Goal: Information Seeking & Learning: Learn about a topic

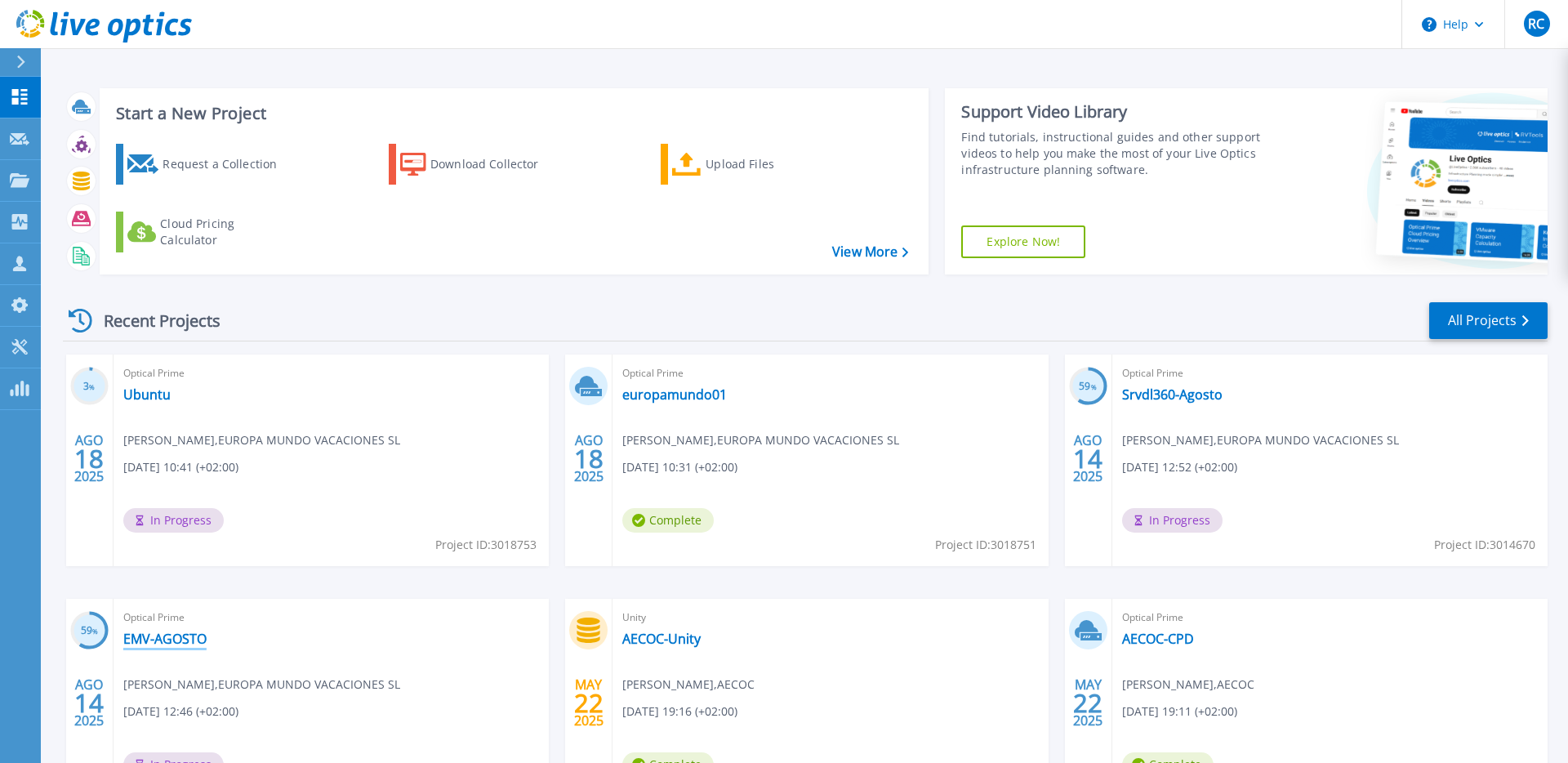
click at [144, 631] on link "EMV-AGOSTO" at bounding box center [165, 639] width 84 height 16
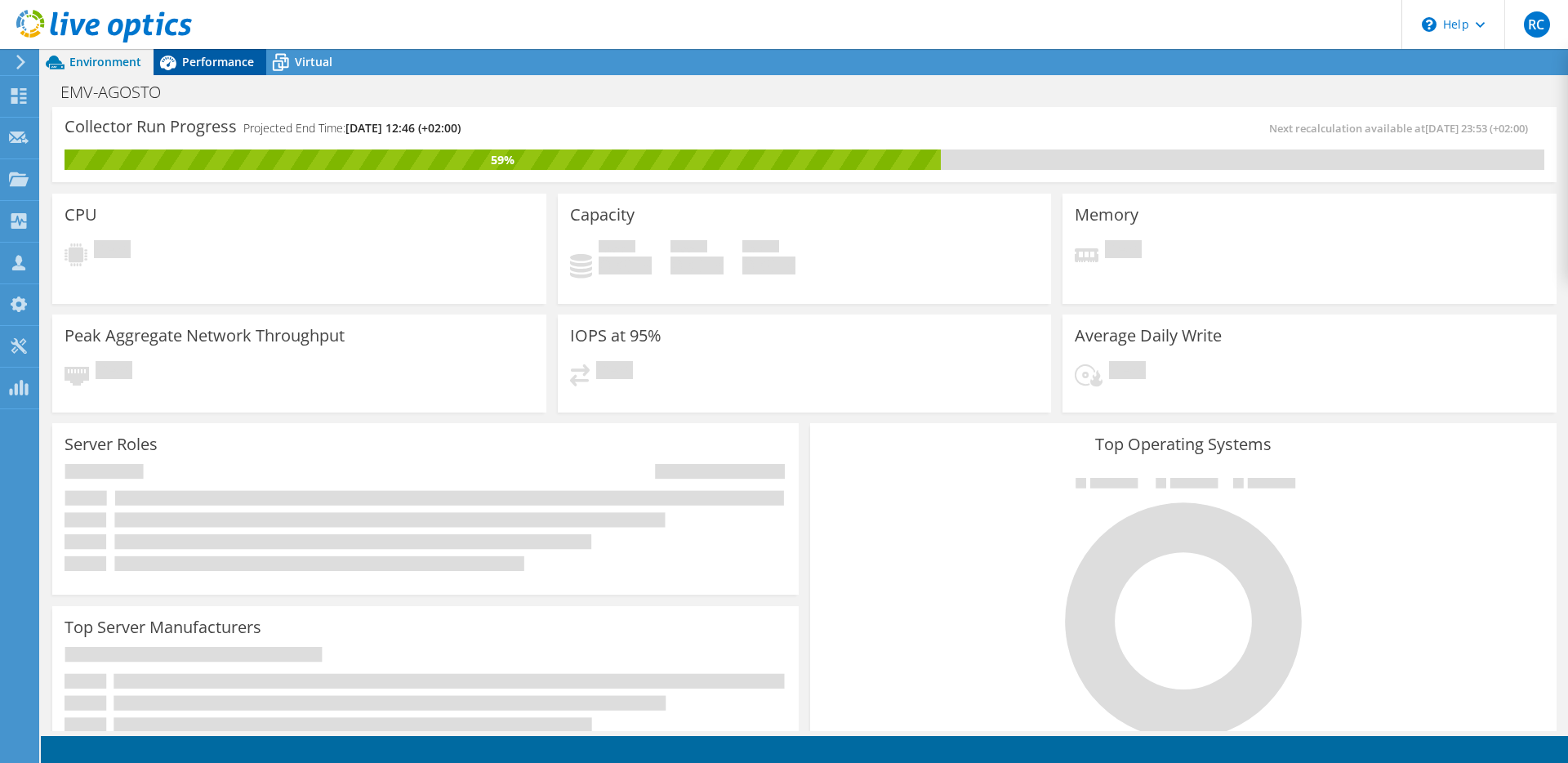
click at [189, 66] on span "Performance" at bounding box center [218, 61] width 72 height 15
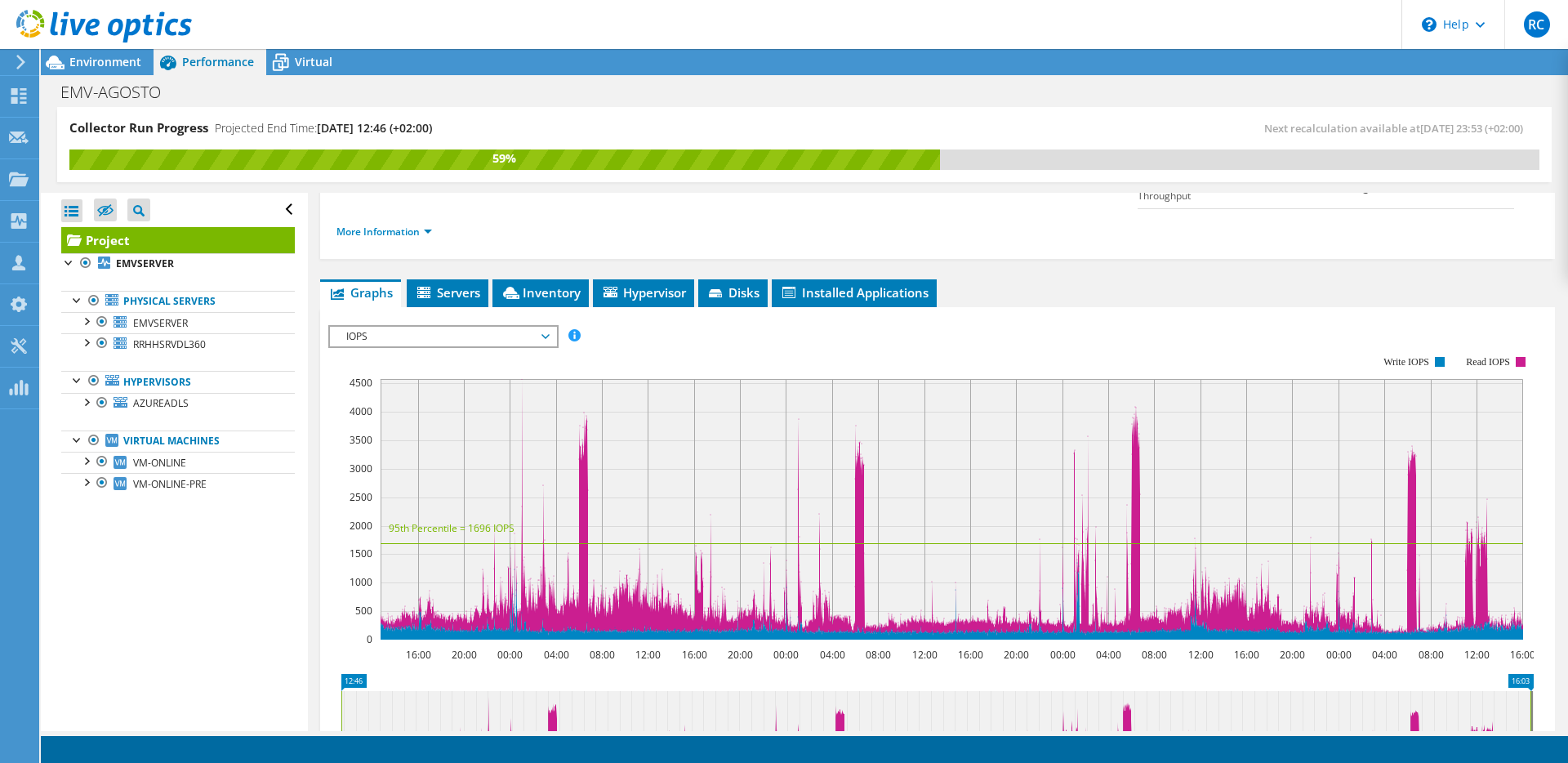
scroll to position [250, 0]
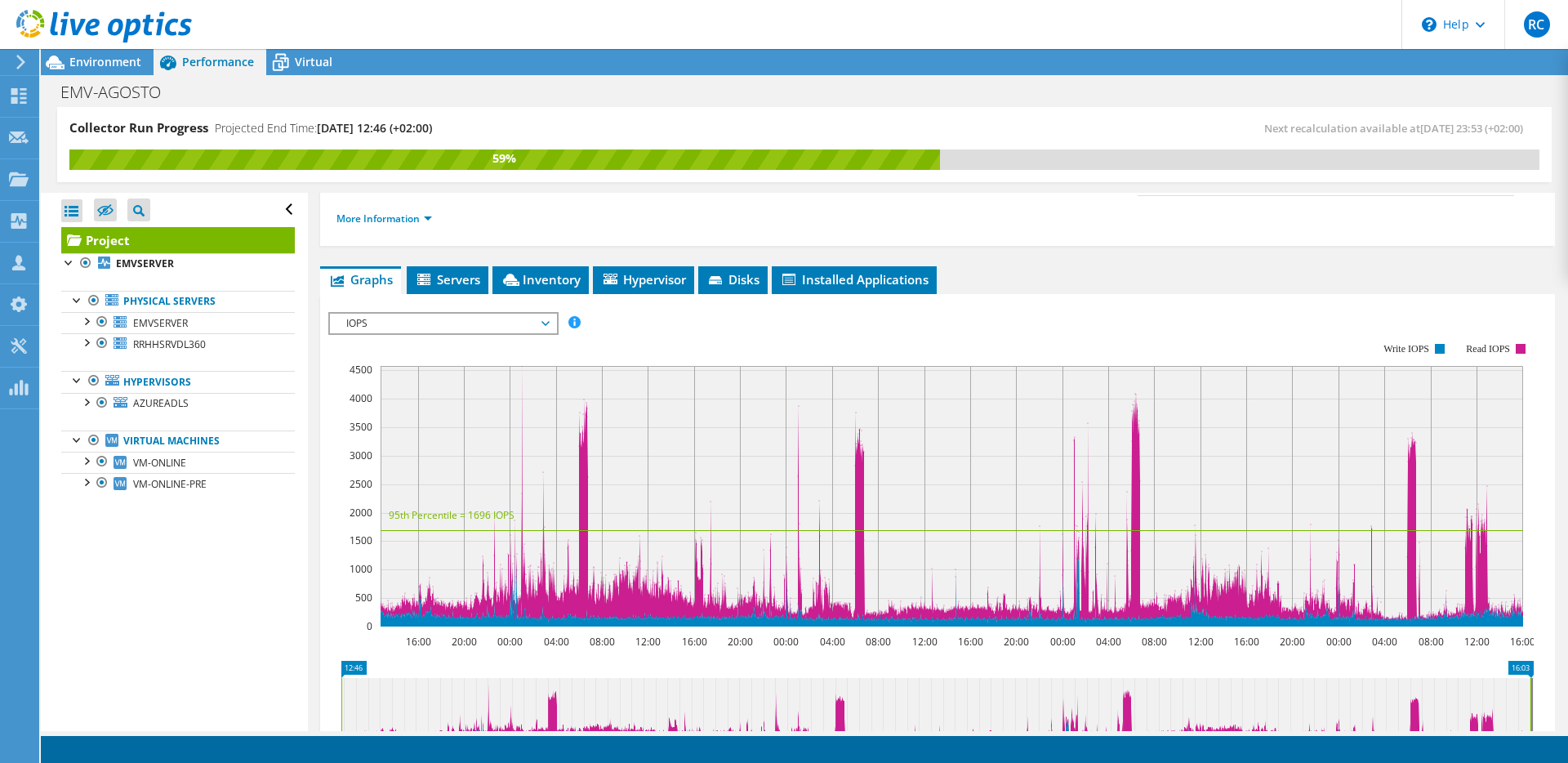
click at [418, 313] on span "IOPS" at bounding box center [442, 323] width 210 height 20
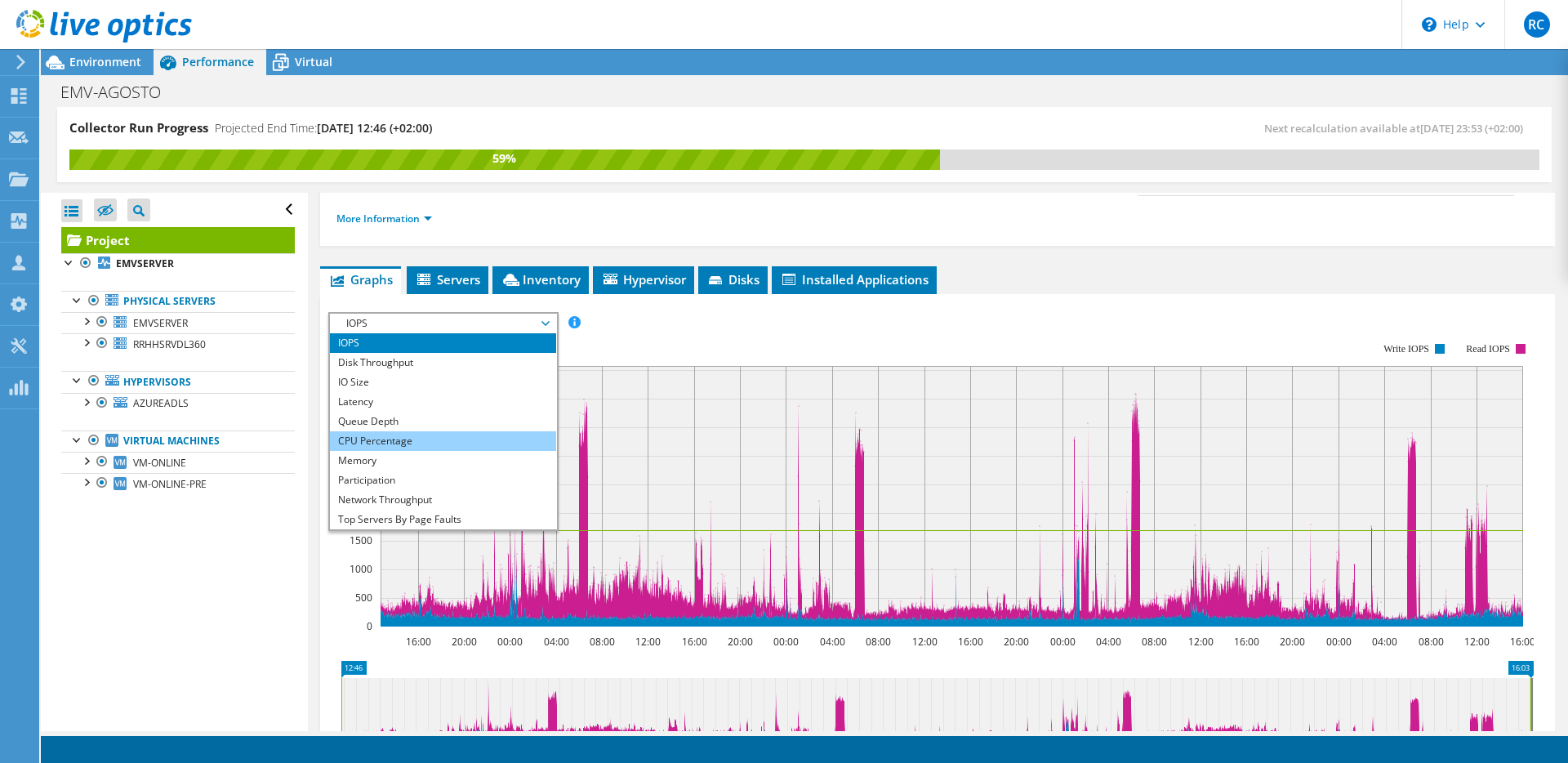
click at [390, 431] on li "CPU Percentage" at bounding box center [442, 441] width 226 height 20
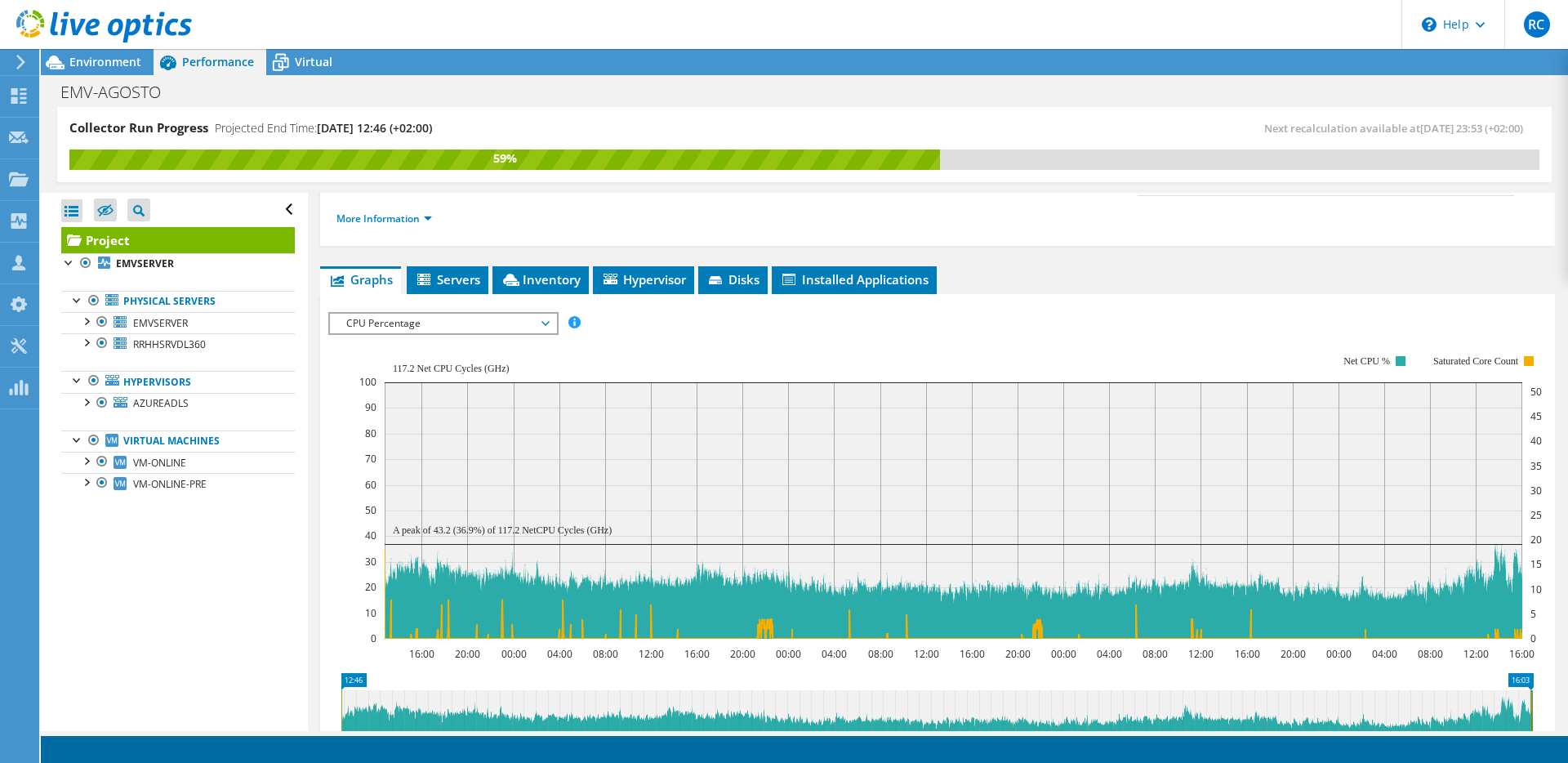
scroll to position [249, 0]
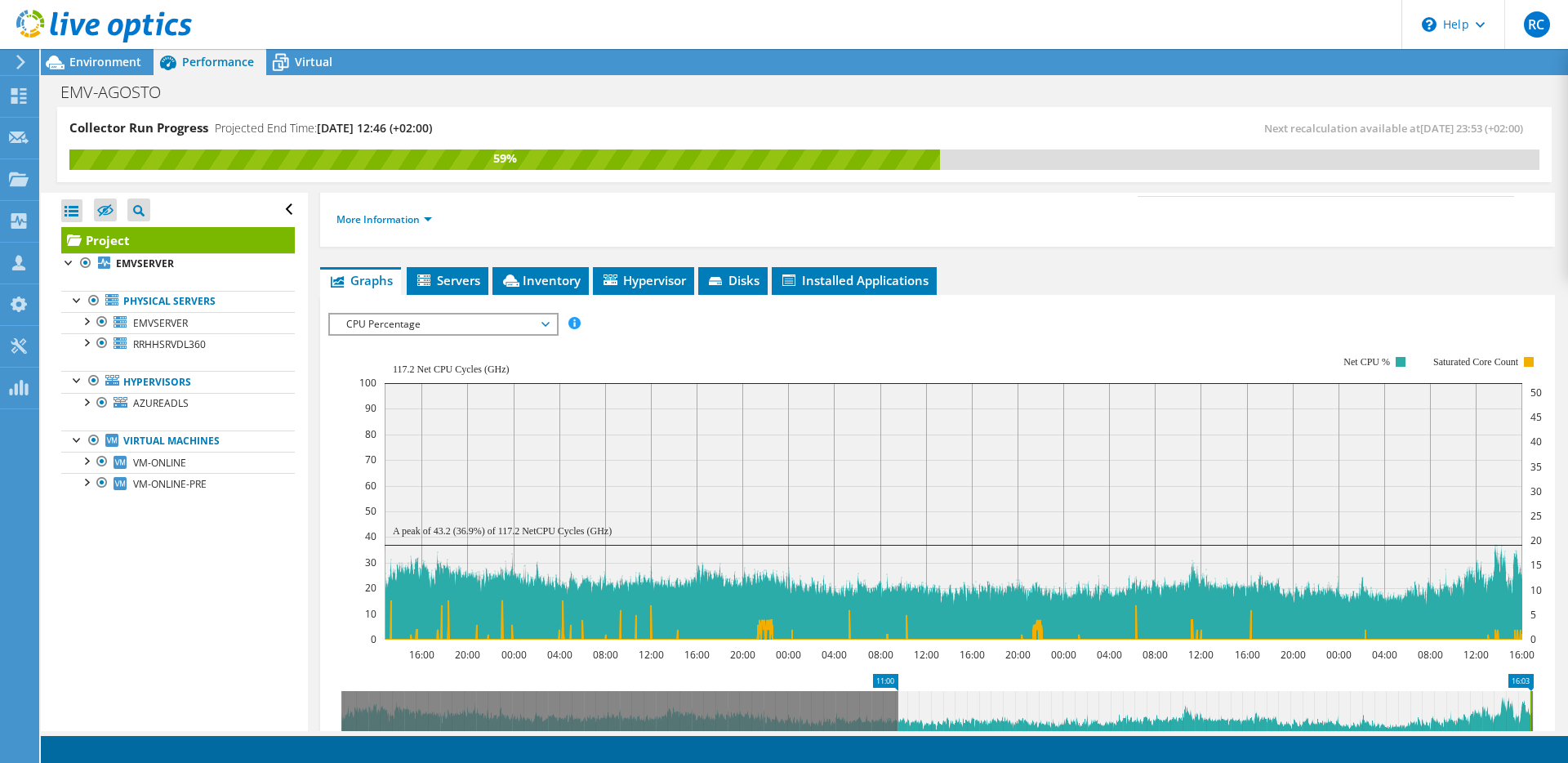
drag, startPoint x: 342, startPoint y: 683, endPoint x: 899, endPoint y: 703, distance: 557.4
click at [899, 703] on rect at bounding box center [897, 720] width 6 height 59
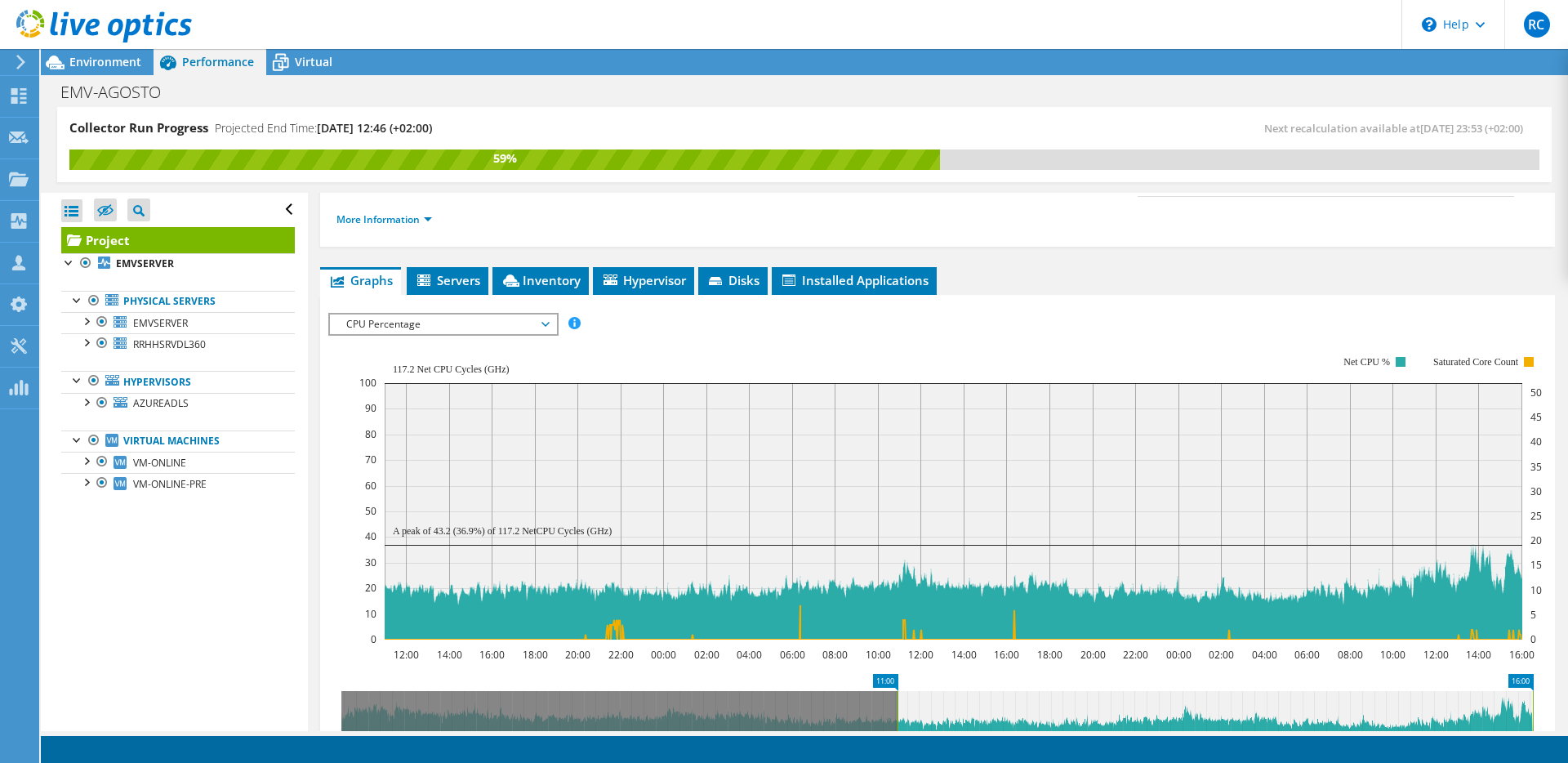
drag, startPoint x: 899, startPoint y: 703, endPoint x: 1450, endPoint y: 689, distance: 551.2
click at [1450, 691] on icon at bounding box center [1216, 720] width 636 height 59
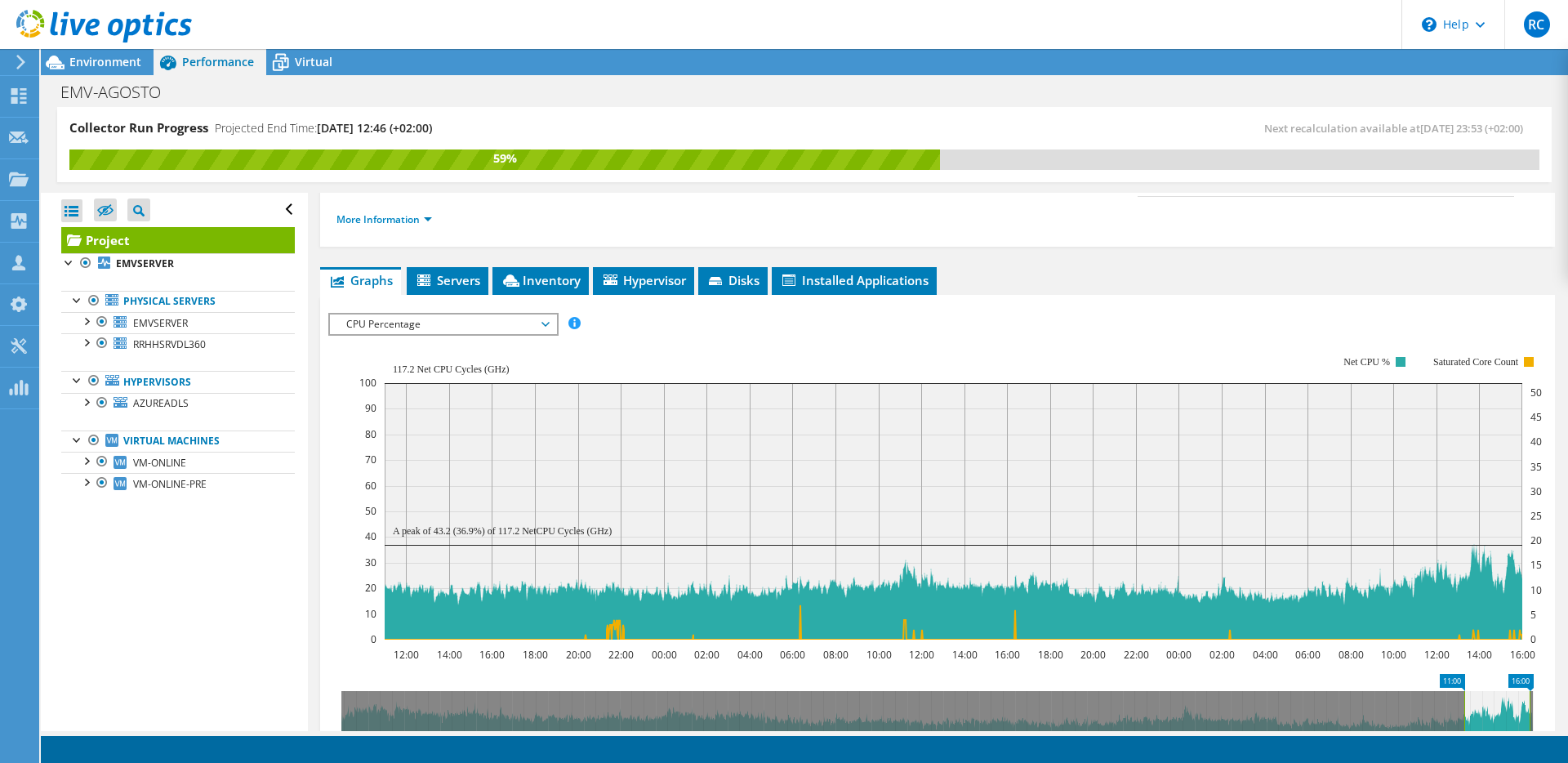
drag, startPoint x: 897, startPoint y: 681, endPoint x: 1466, endPoint y: 697, distance: 569.2
click at [1466, 697] on rect at bounding box center [1464, 720] width 6 height 59
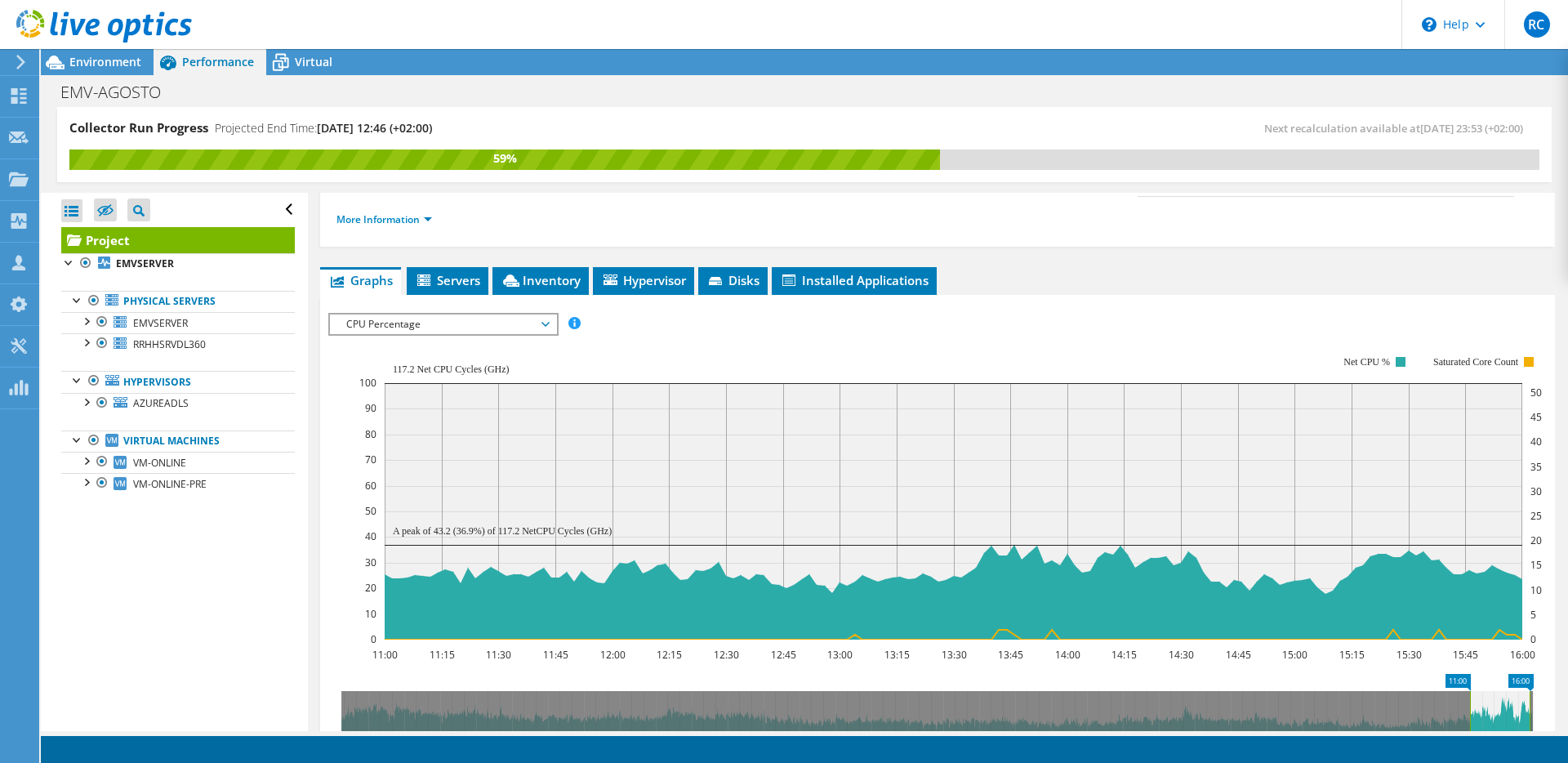
click at [715, 335] on rect at bounding box center [951, 499] width 1183 height 327
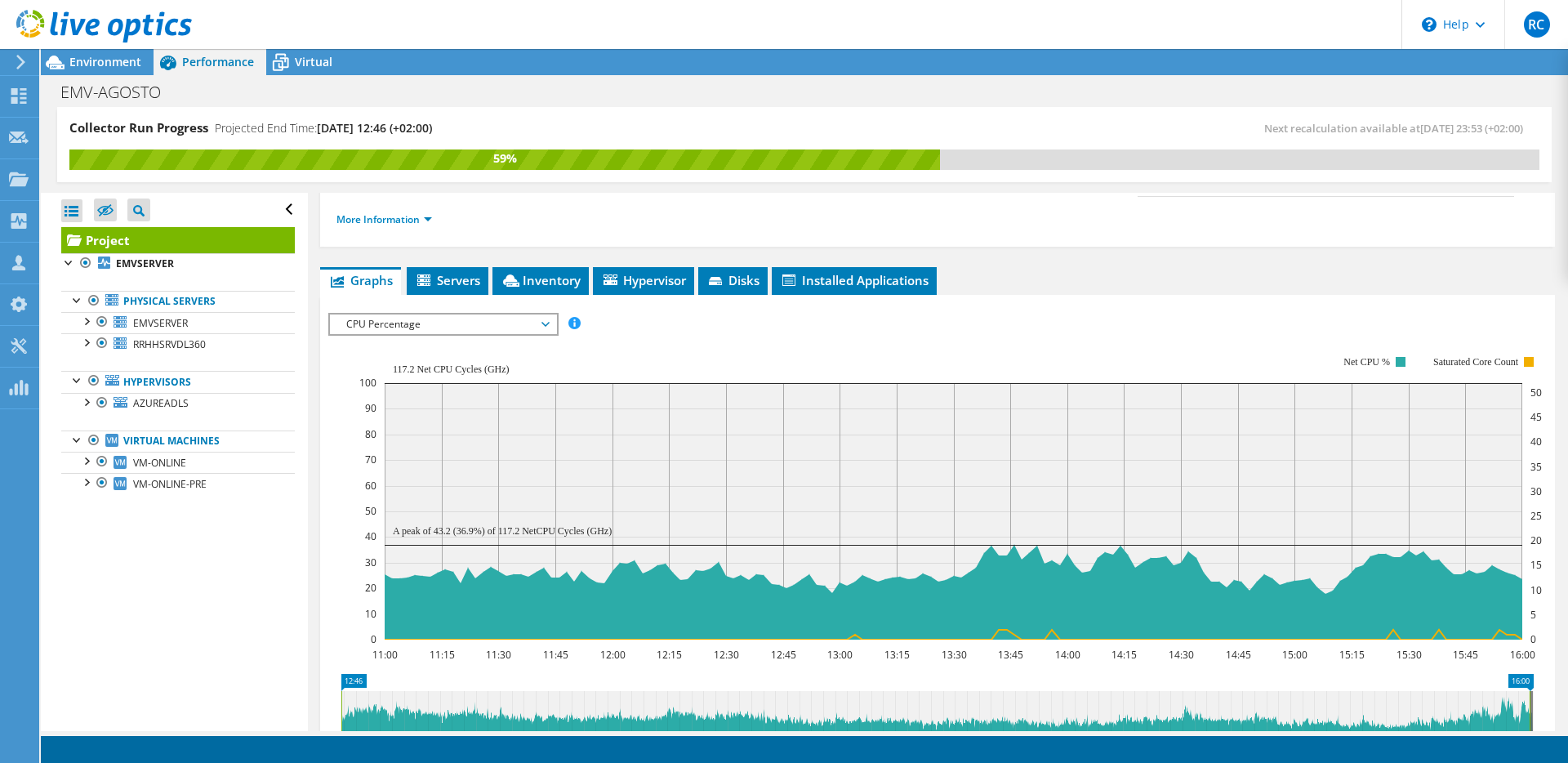
drag, startPoint x: 1470, startPoint y: 695, endPoint x: 232, endPoint y: 695, distance: 1238.0
click at [232, 695] on div "Collector Run Progress Projected End Time: 08/21/2025, 12:46 (+02:00) Next reca…" at bounding box center [804, 419] width 1527 height 624
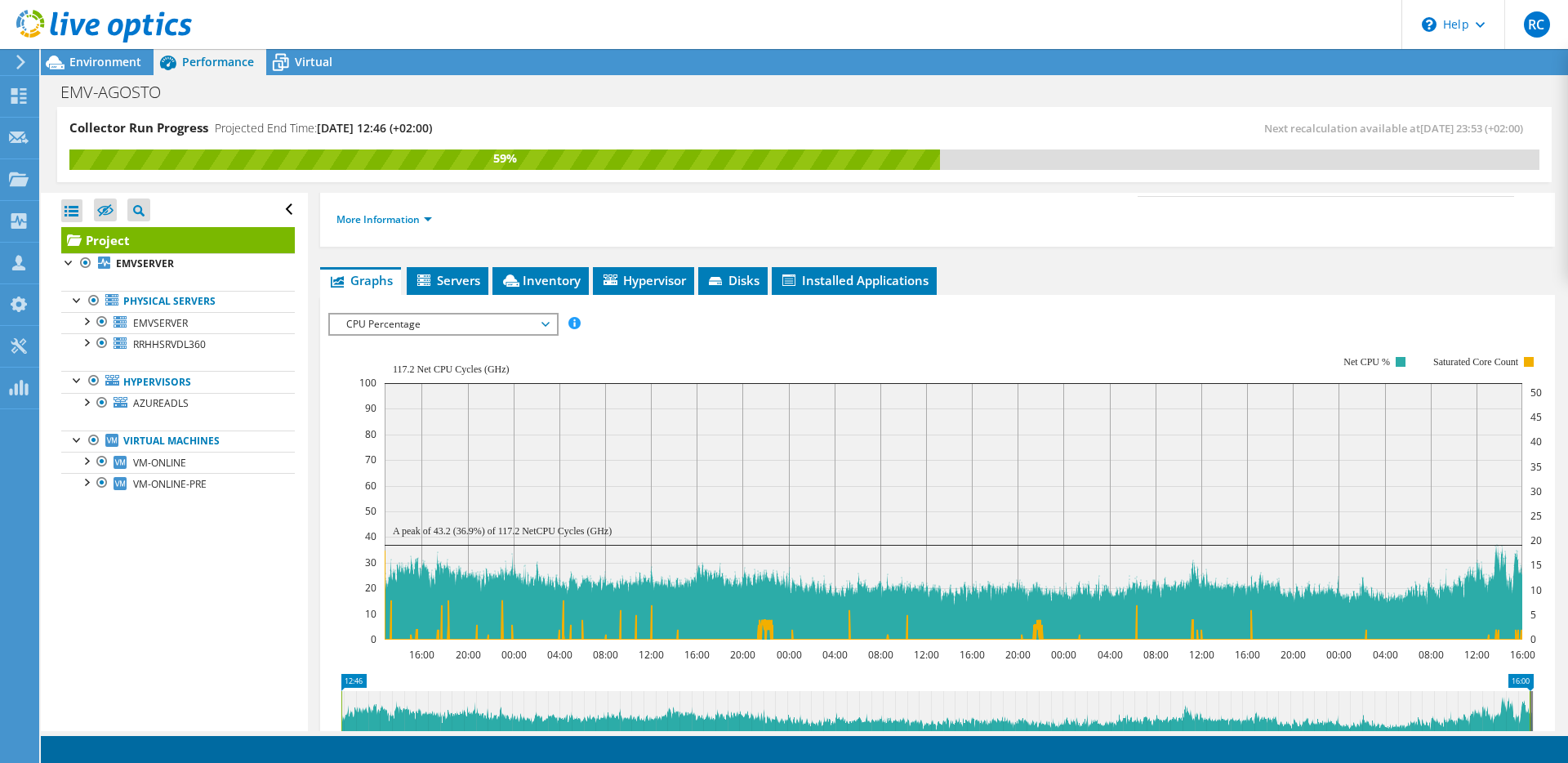
click at [651, 335] on rect at bounding box center [951, 499] width 1183 height 327
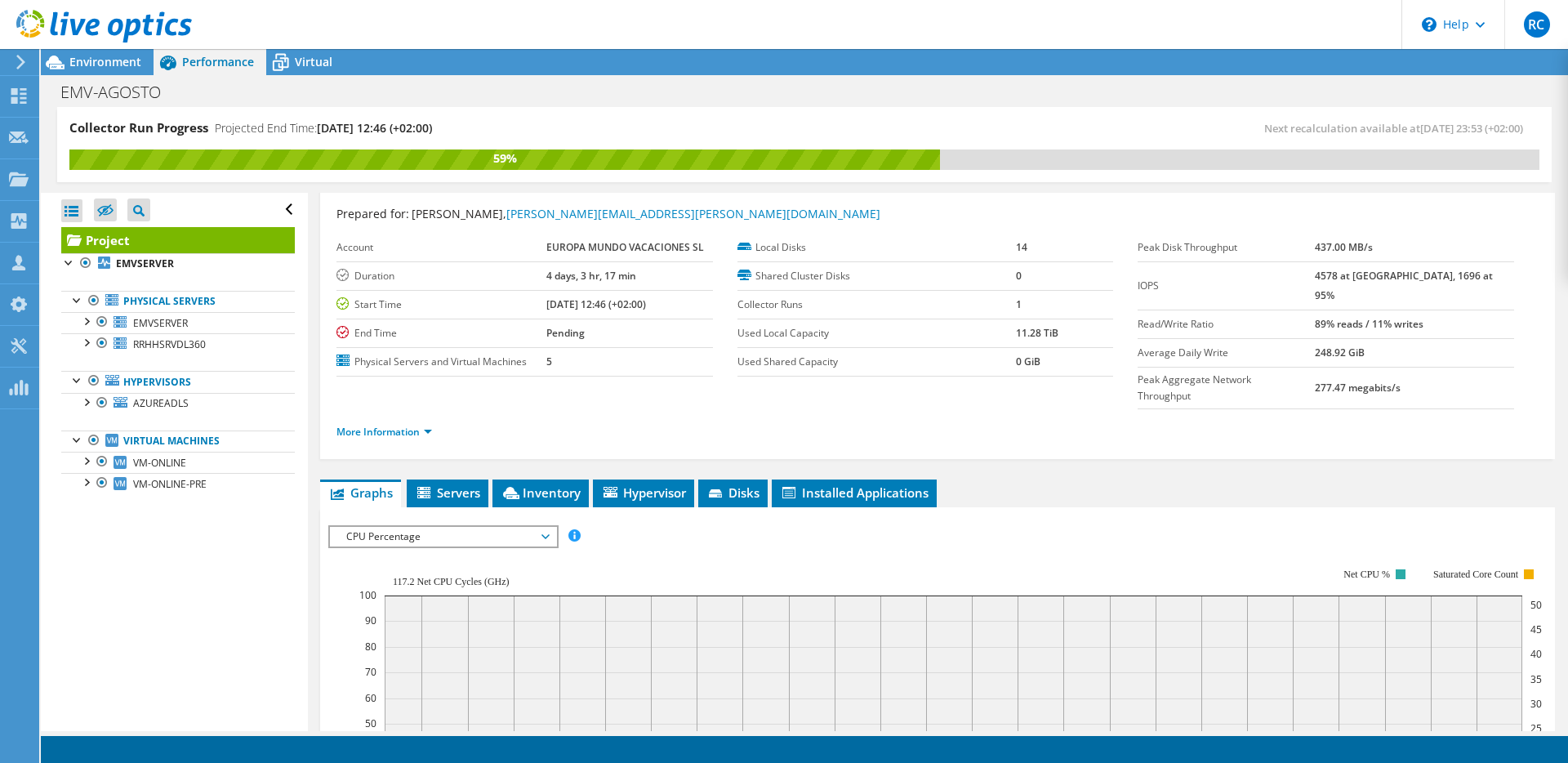
scroll to position [0, 0]
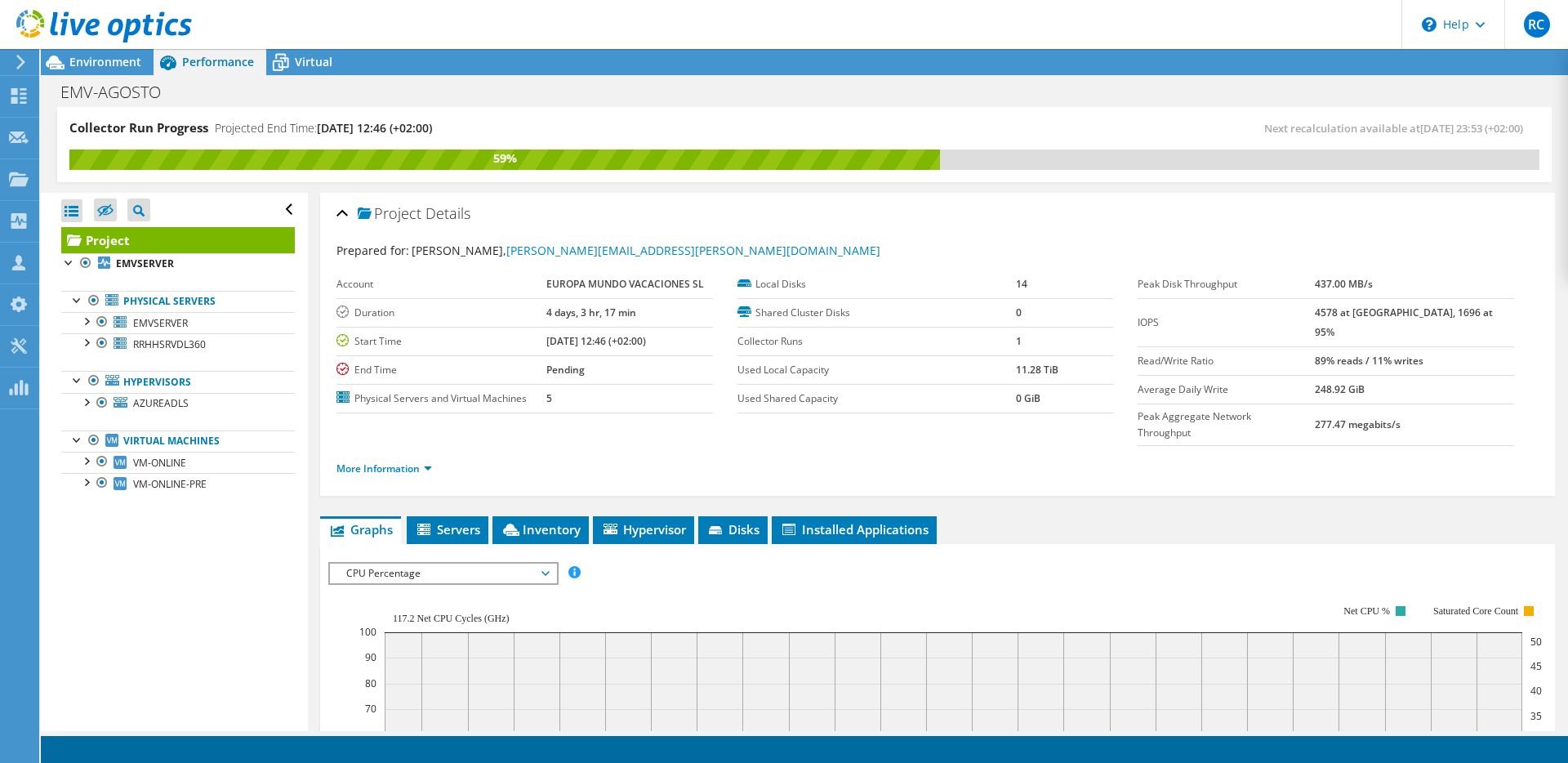
click at [773, 359] on td "Used Local Capacity" at bounding box center [876, 369] width 279 height 28
click at [419, 461] on link "More Information" at bounding box center [384, 468] width 95 height 14
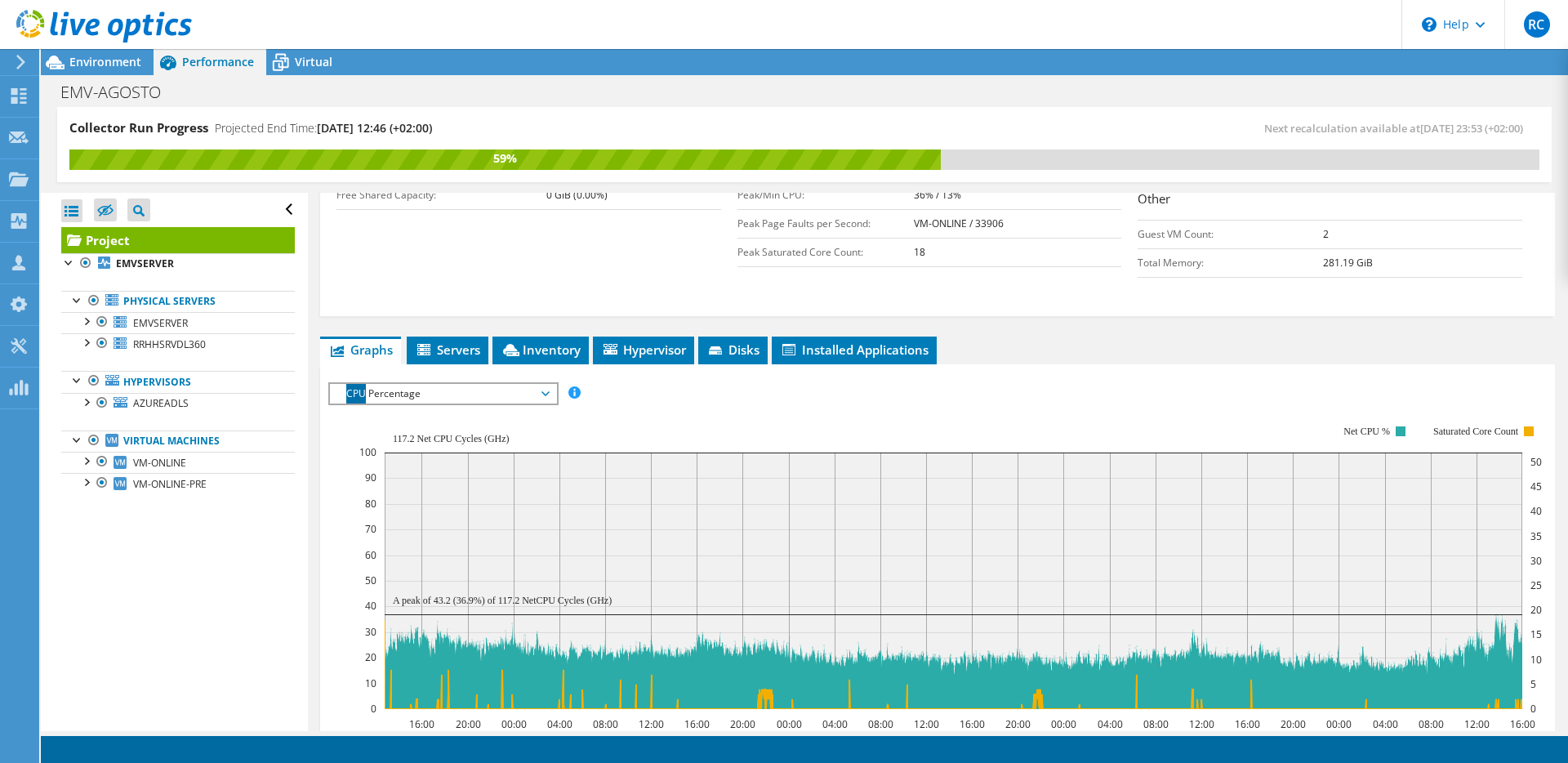
scroll to position [433, 0]
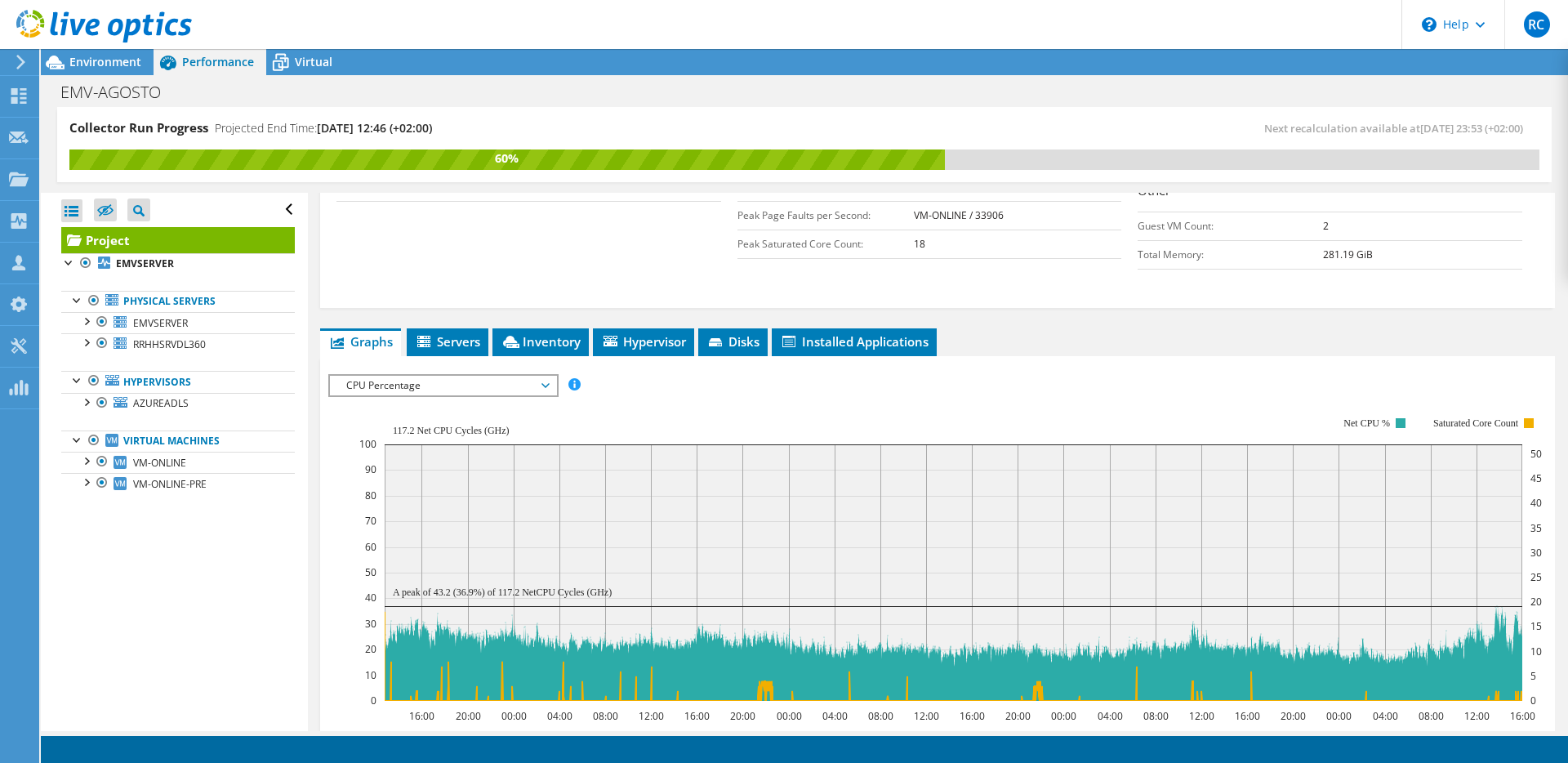
click at [399, 376] on span "CPU Percentage" at bounding box center [442, 386] width 210 height 20
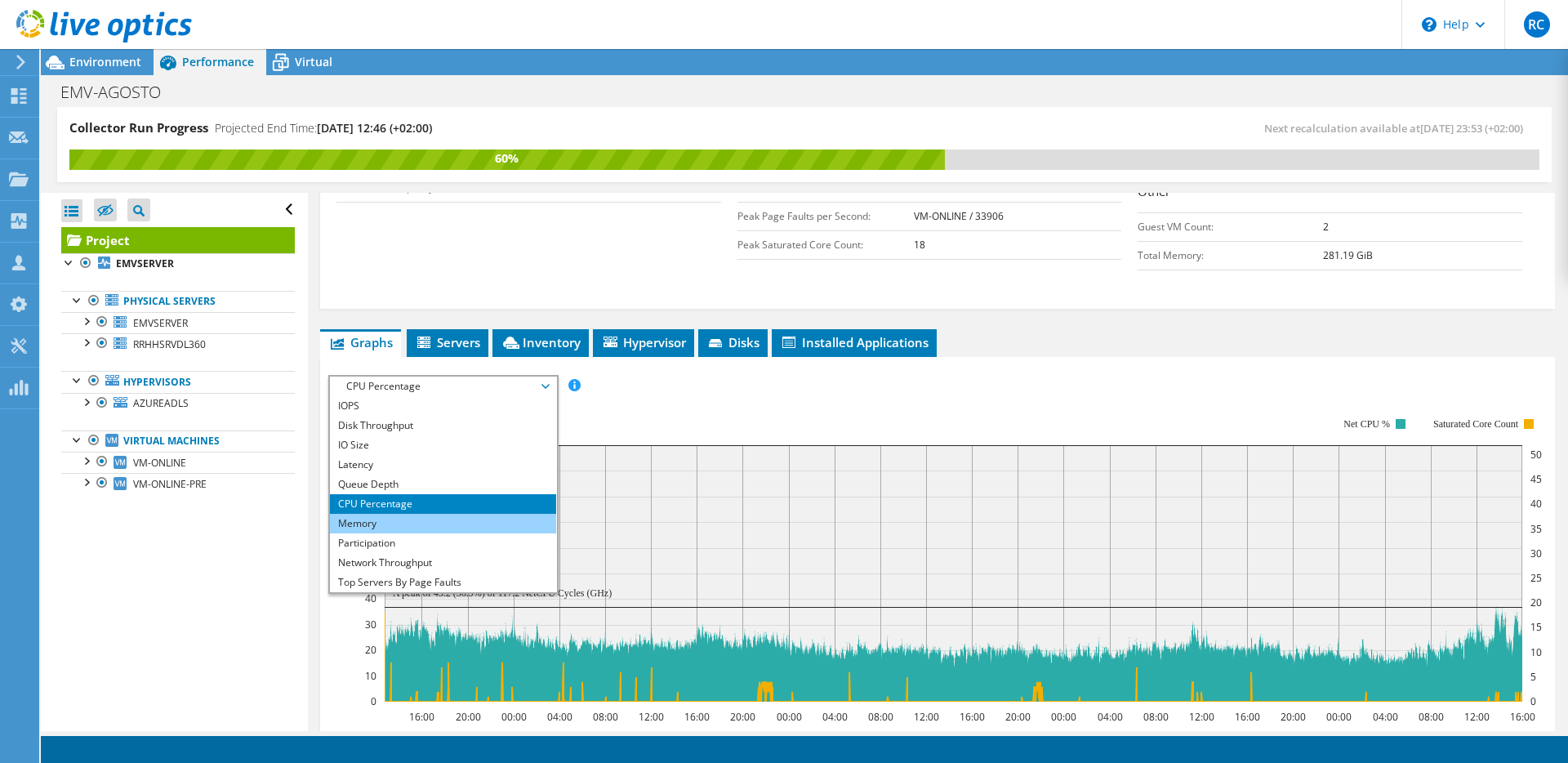
click at [394, 514] on li "Memory" at bounding box center [442, 524] width 226 height 20
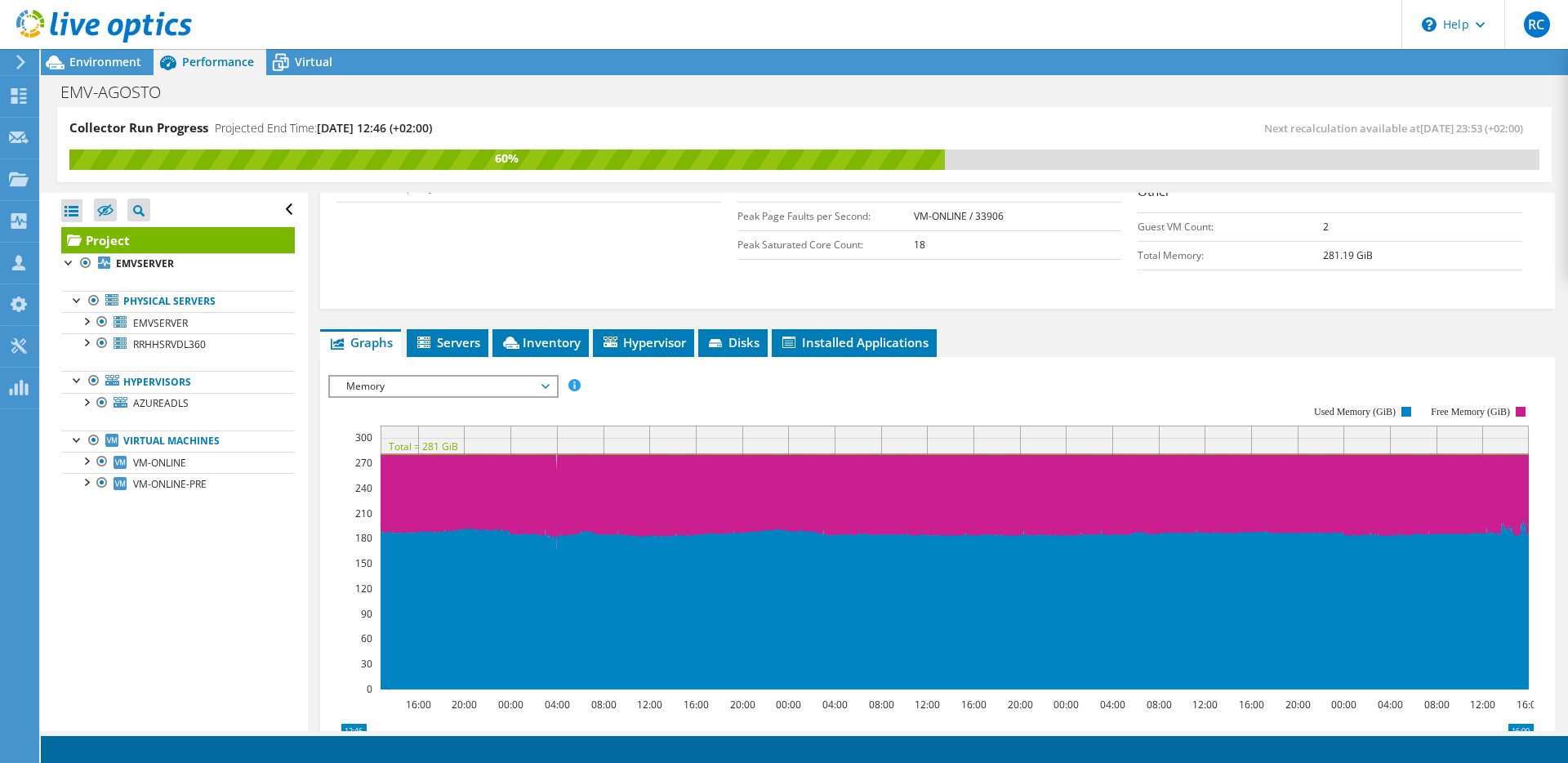
click at [666, 385] on rect at bounding box center [932, 549] width 1206 height 327
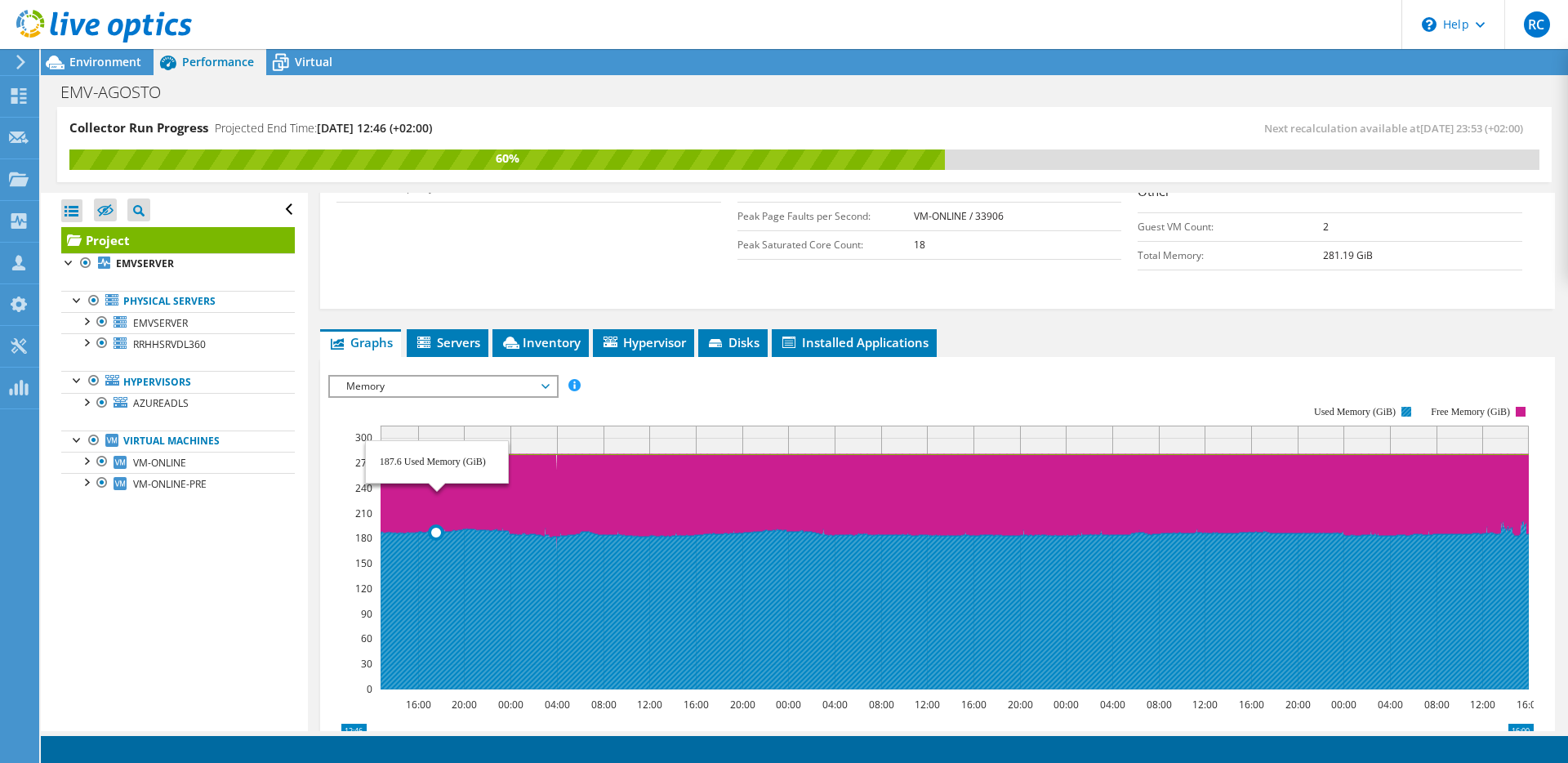
click at [437, 530] on icon at bounding box center [959, 605] width 1157 height 168
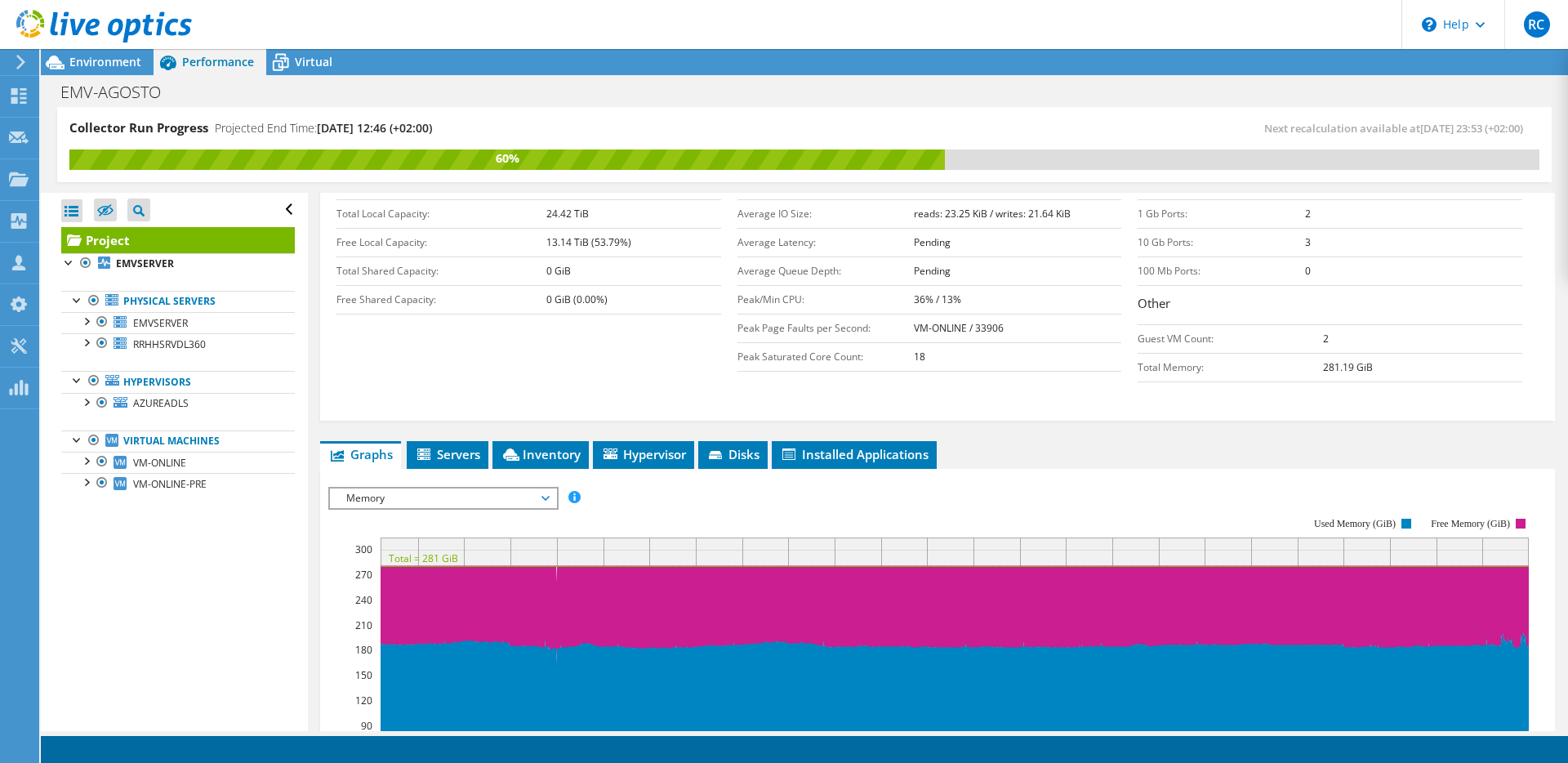
scroll to position [337, 0]
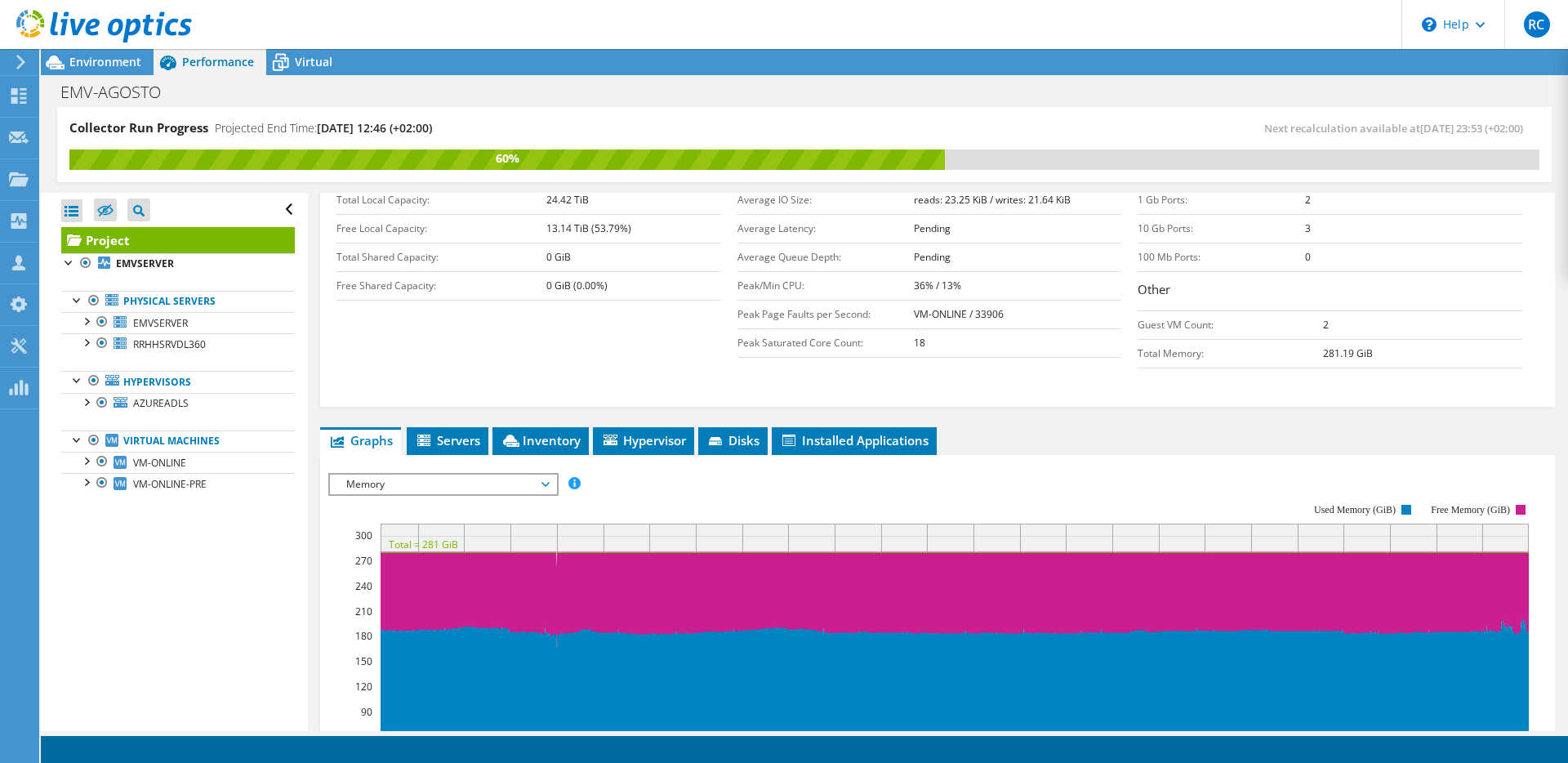
click at [343, 573] on rect at bounding box center [932, 647] width 1206 height 327
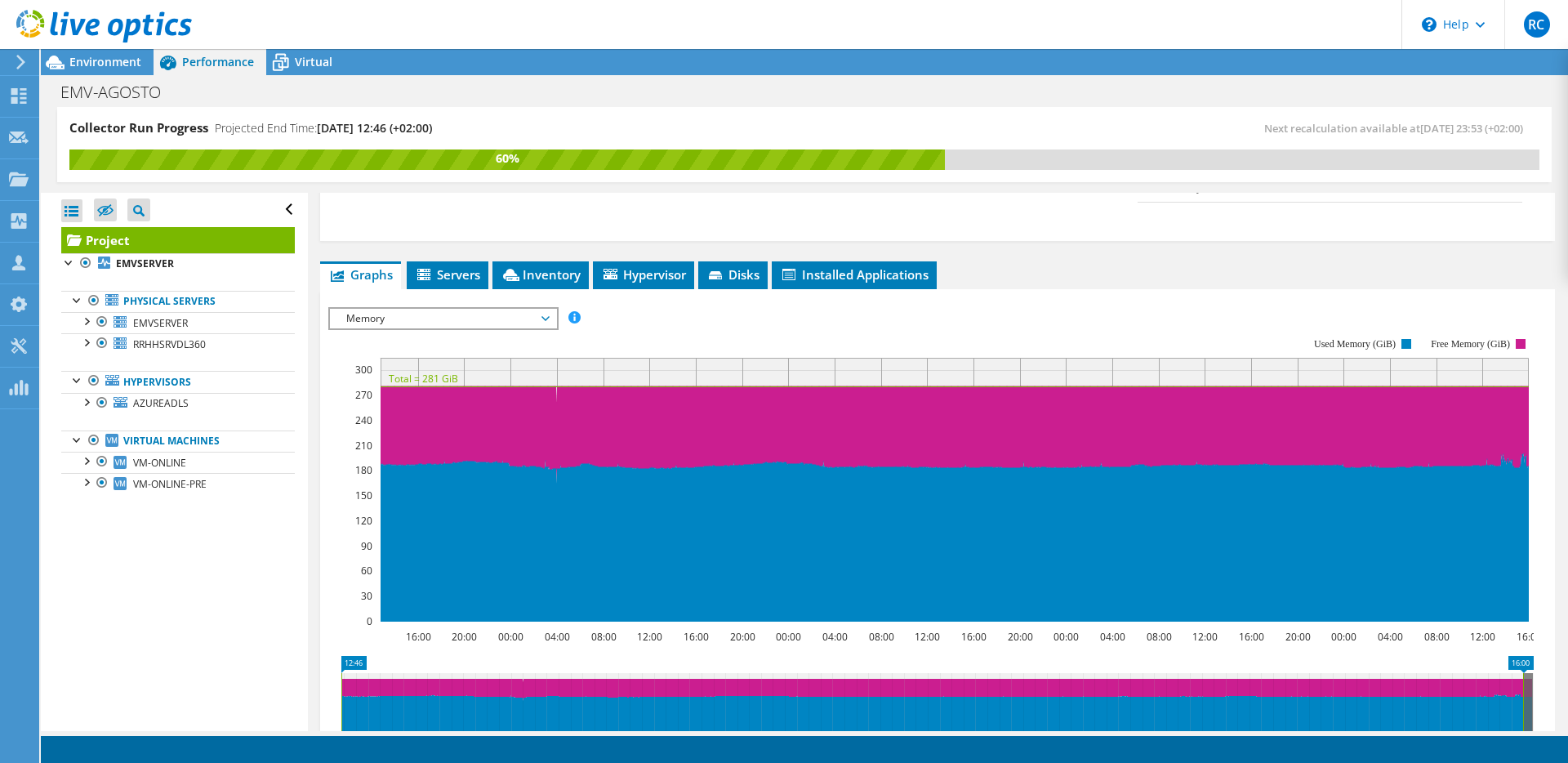
scroll to position [501, 0]
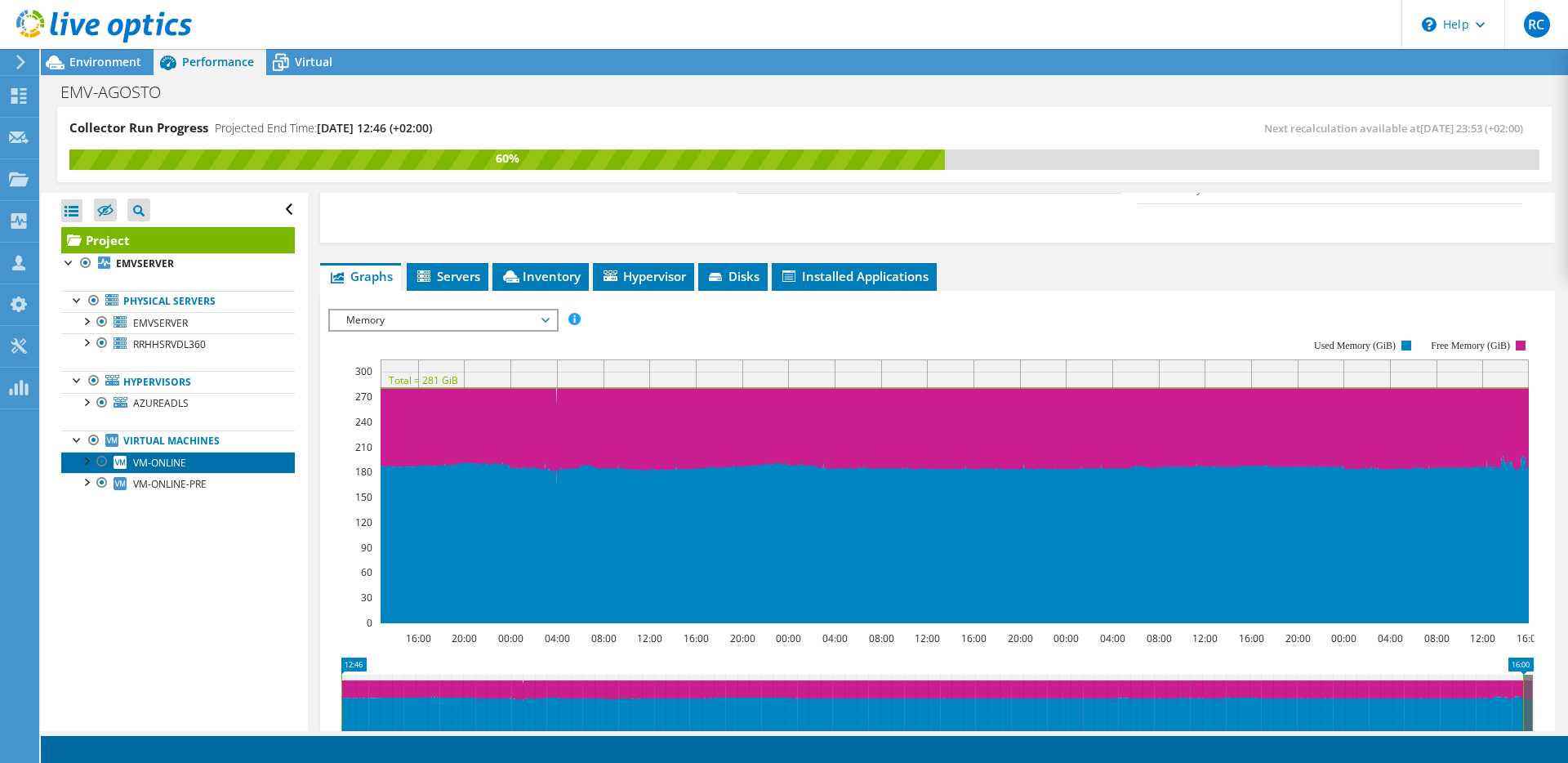
click at [140, 461] on span "VM-ONLINE" at bounding box center [160, 462] width 53 height 14
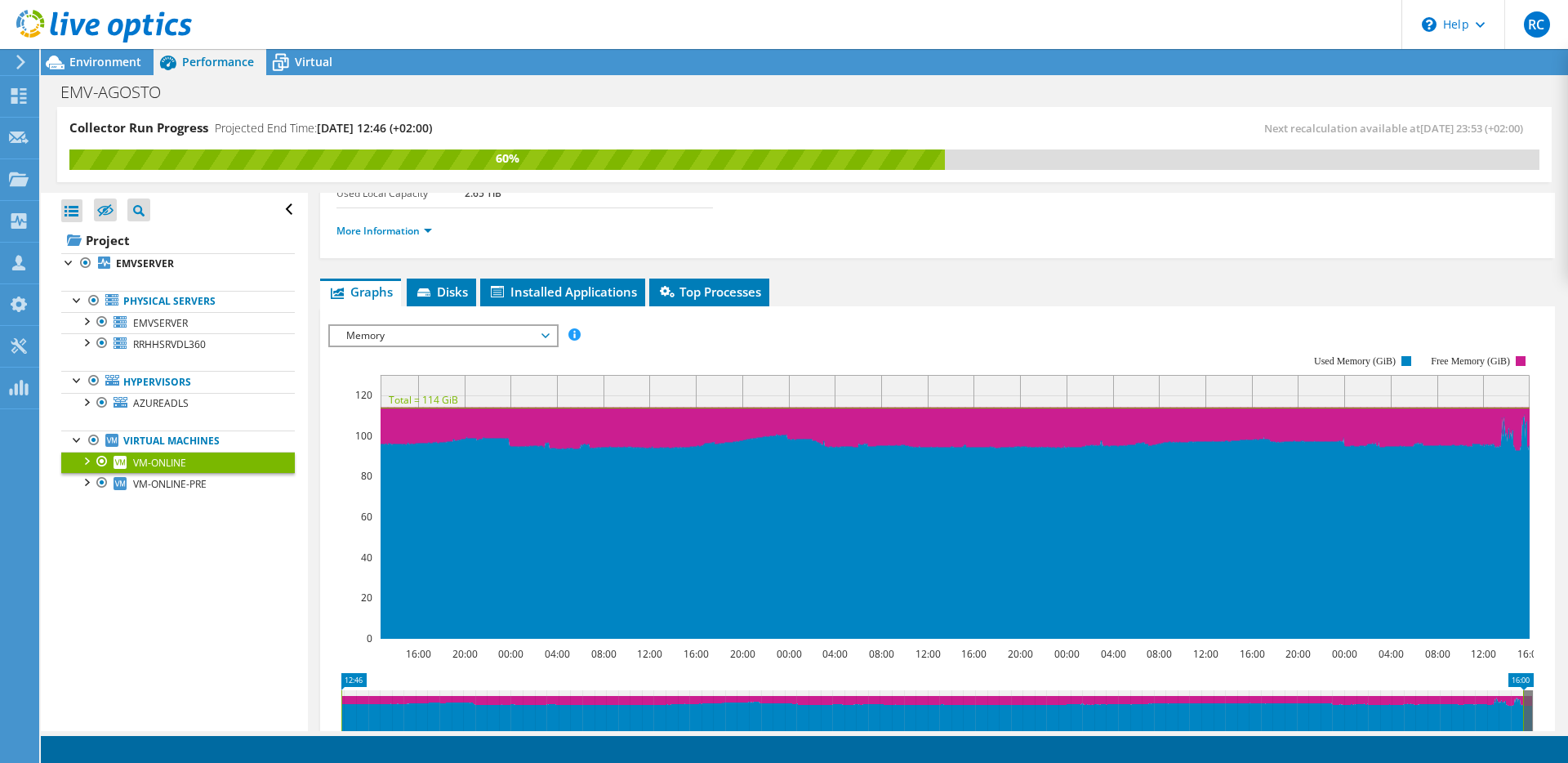
scroll to position [145, 0]
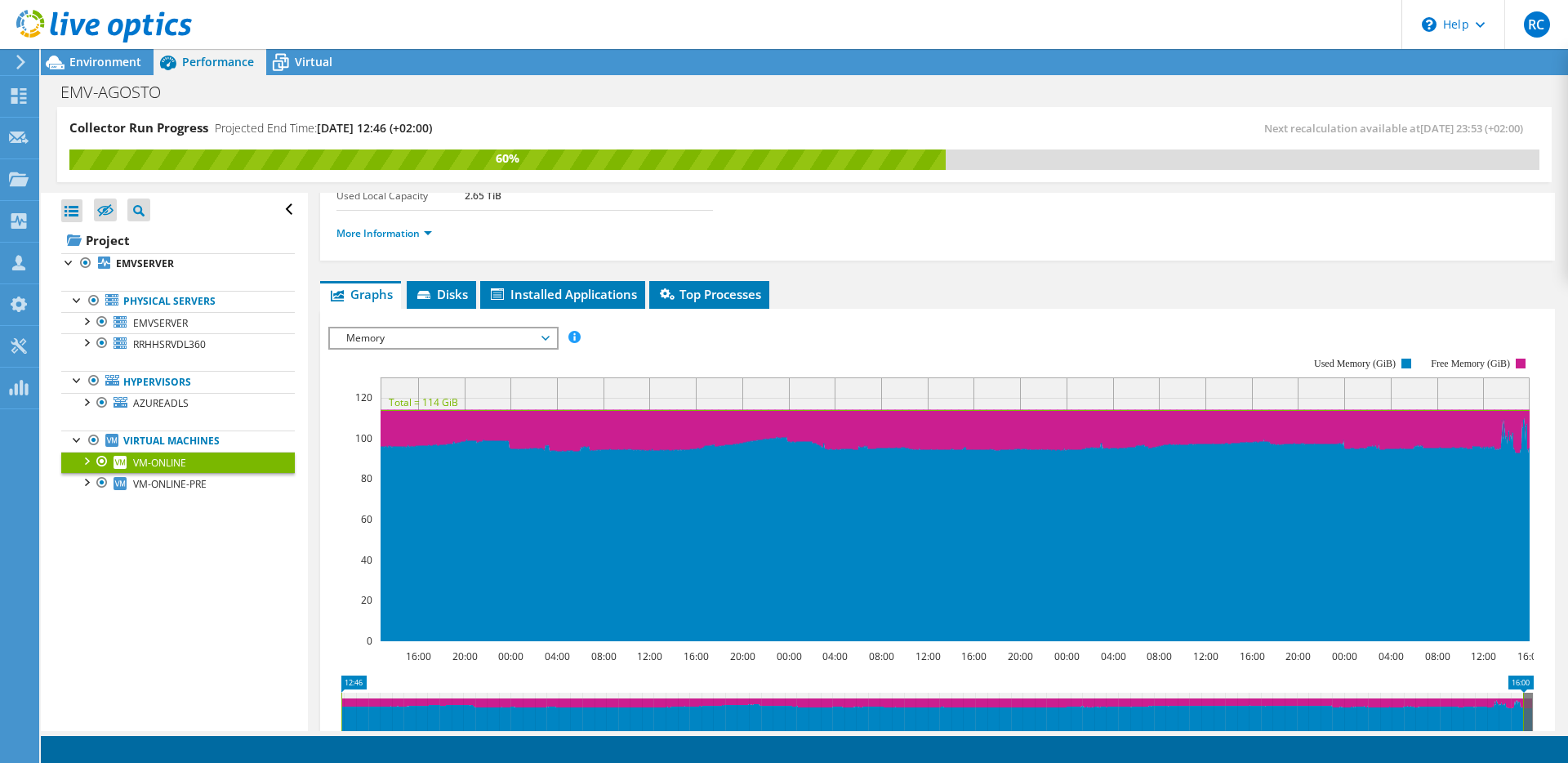
click at [657, 355] on rect at bounding box center [932, 500] width 1206 height 327
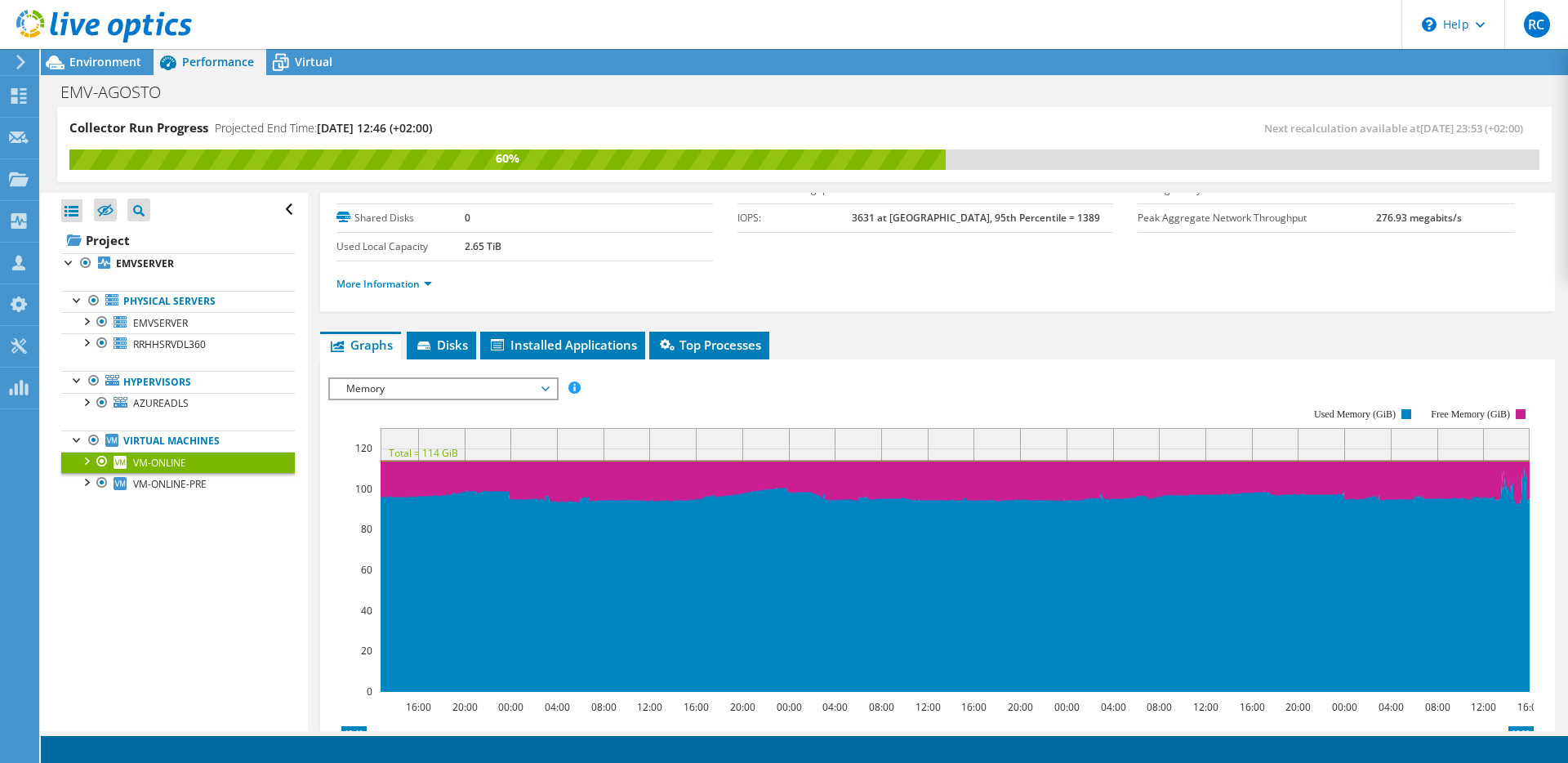
scroll to position [122, 0]
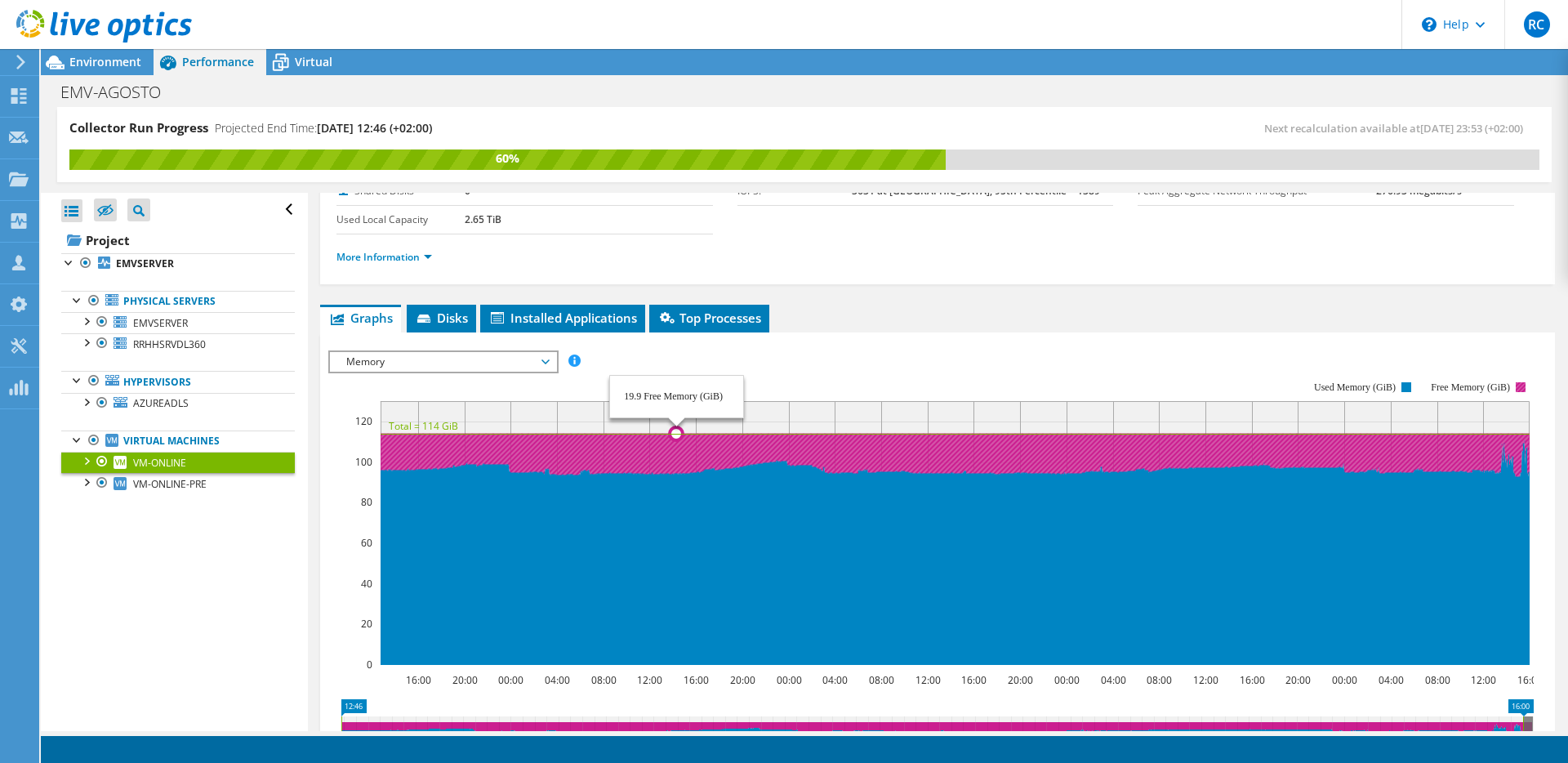
click at [677, 469] on icon at bounding box center [960, 456] width 1159 height 44
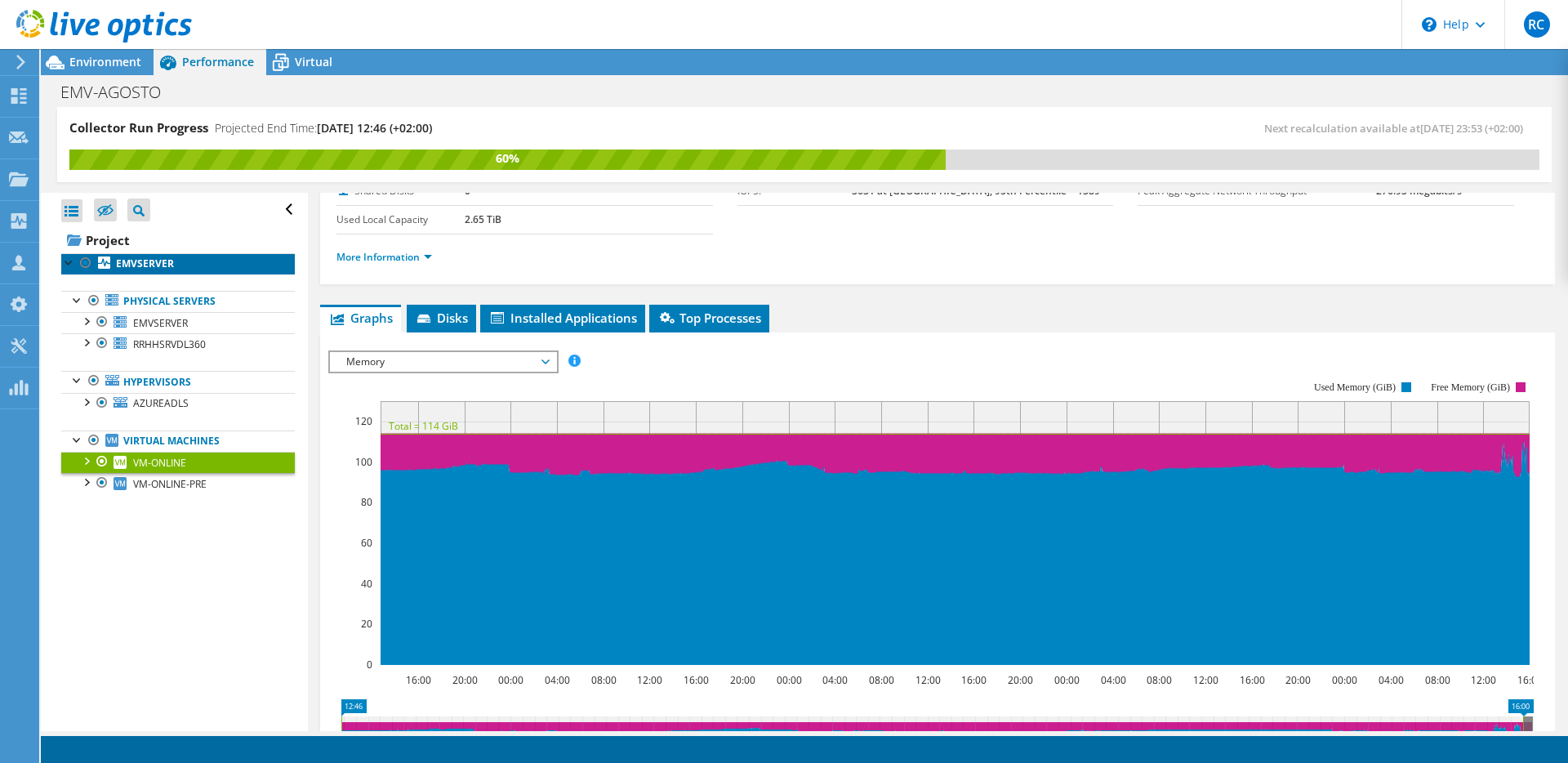
click at [114, 265] on link "EMVSERVER" at bounding box center [177, 263] width 233 height 21
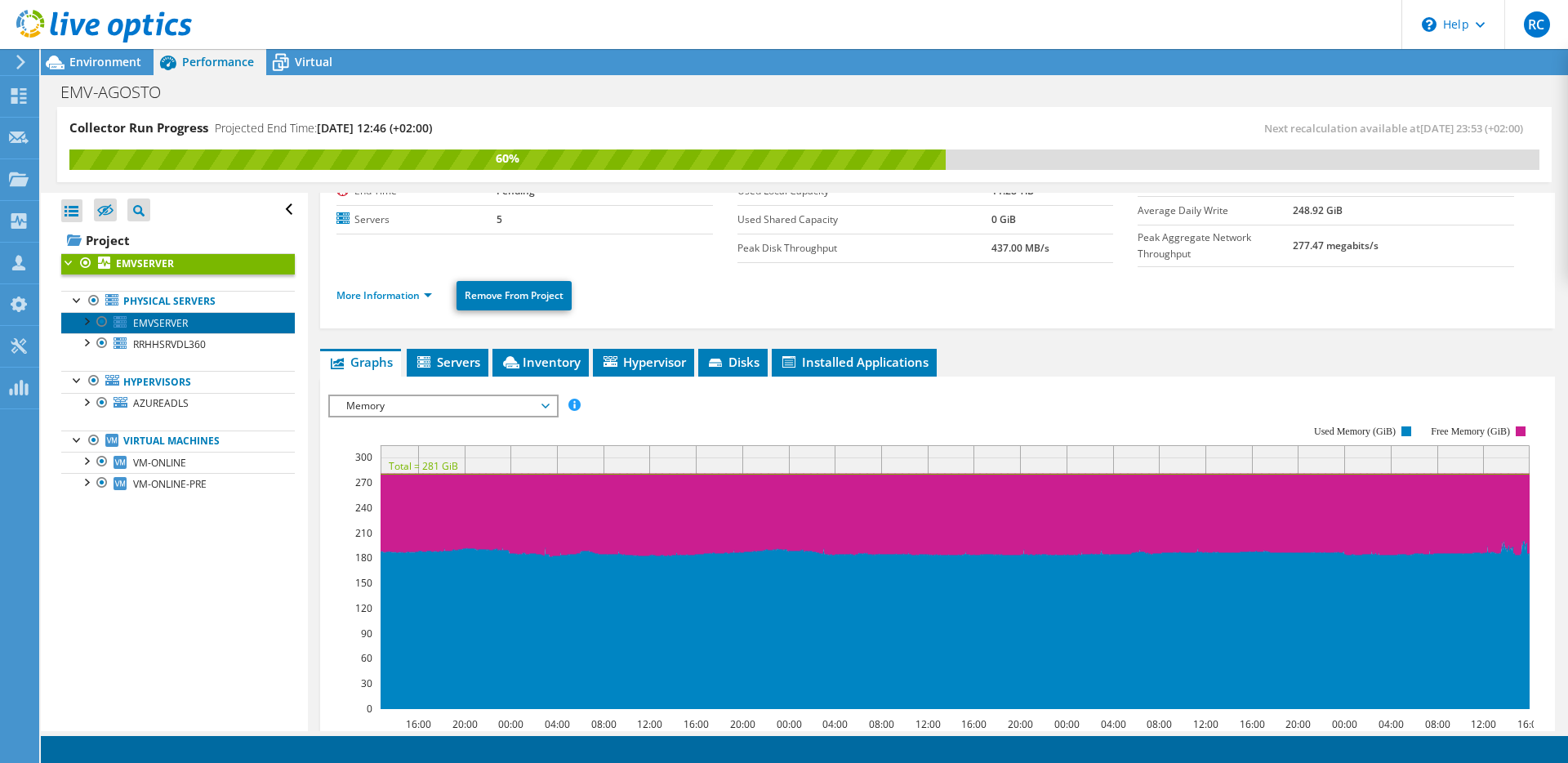
click at [144, 328] on span "EMVSERVER" at bounding box center [161, 322] width 54 height 14
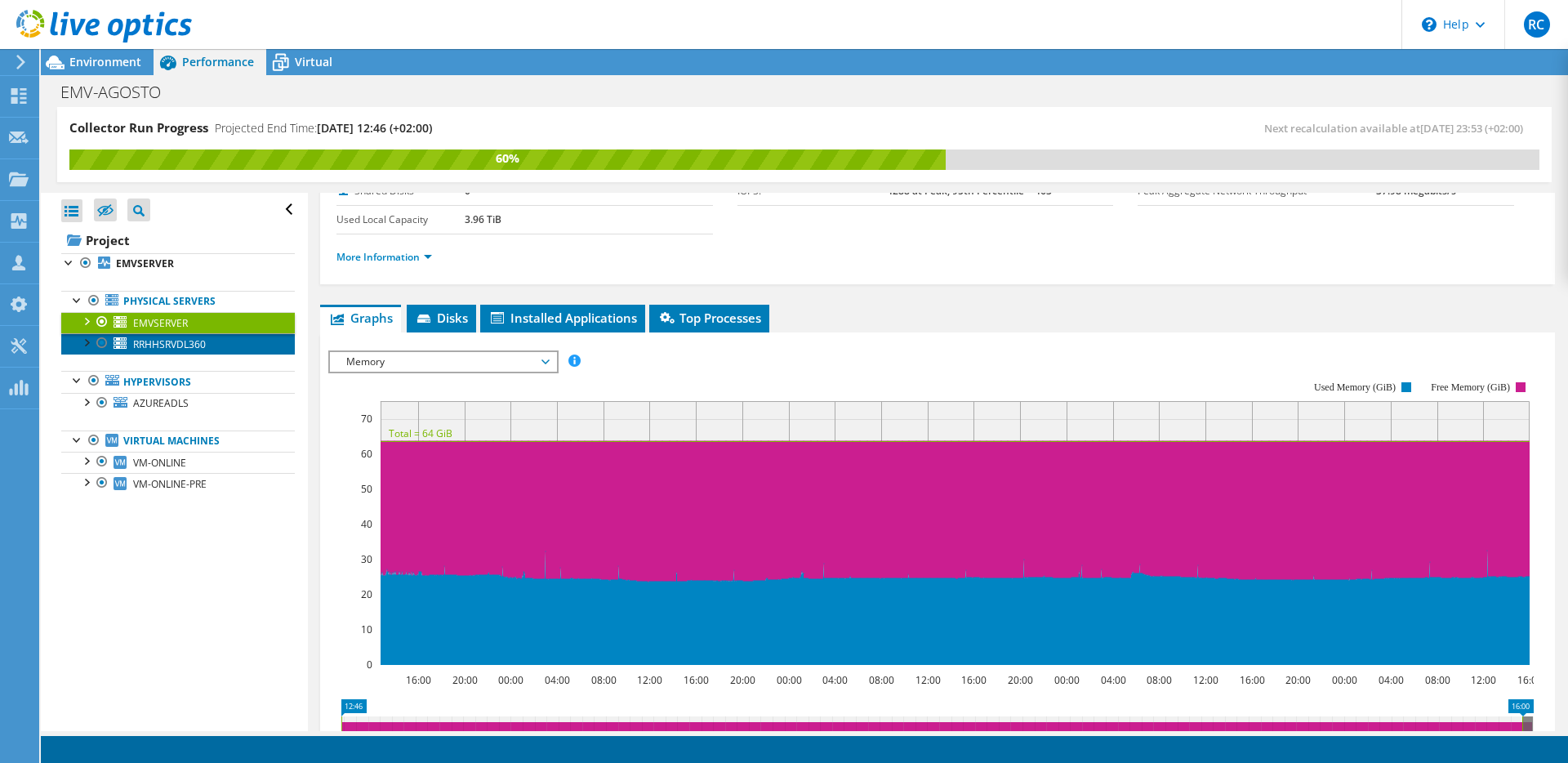
click at [171, 346] on span "RRHHSRVDL360" at bounding box center [170, 344] width 73 height 14
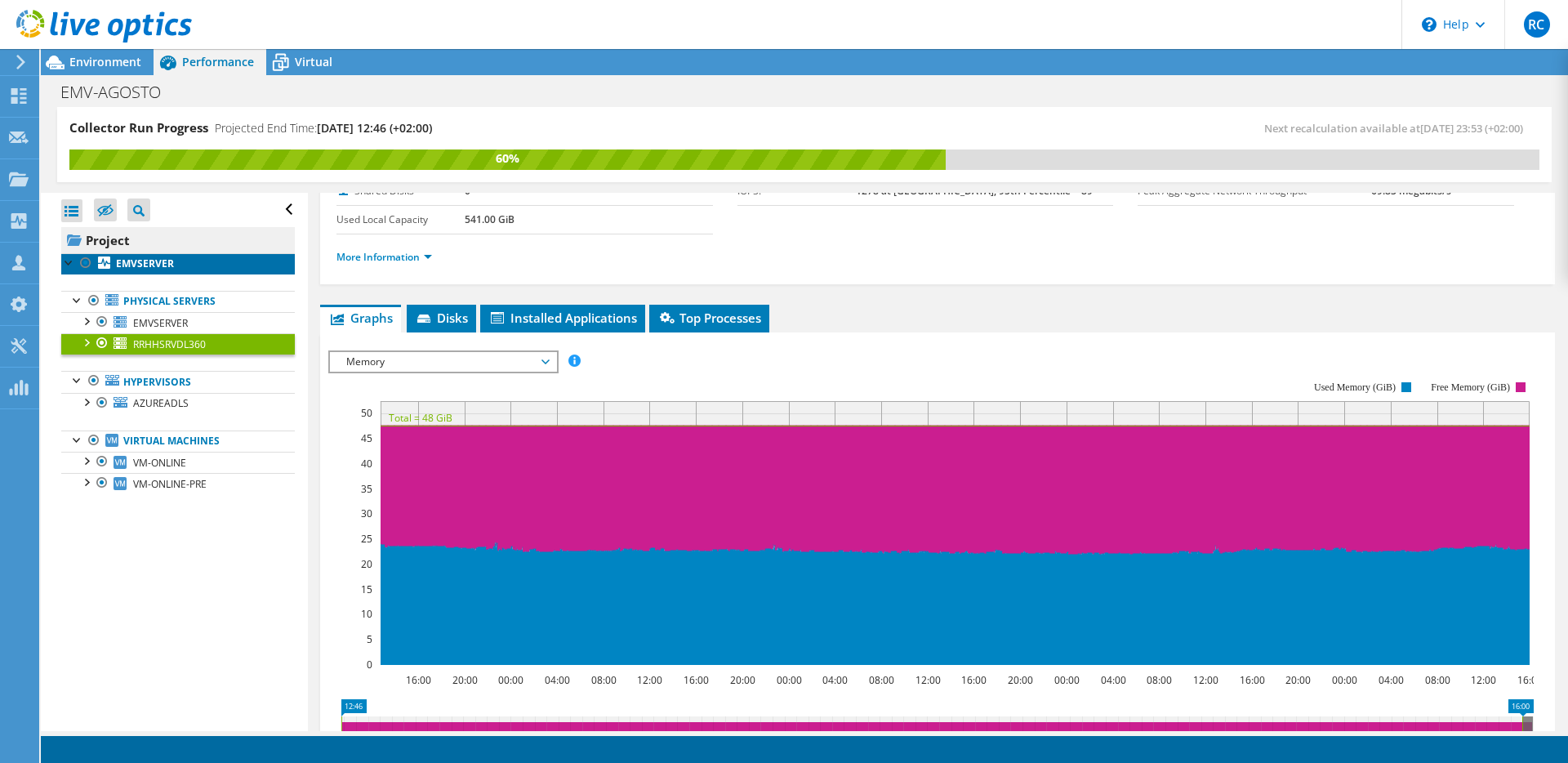
drag, startPoint x: 131, startPoint y: 269, endPoint x: 133, endPoint y: 246, distance: 23.1
click at [131, 269] on b "EMVSERVER" at bounding box center [145, 263] width 58 height 14
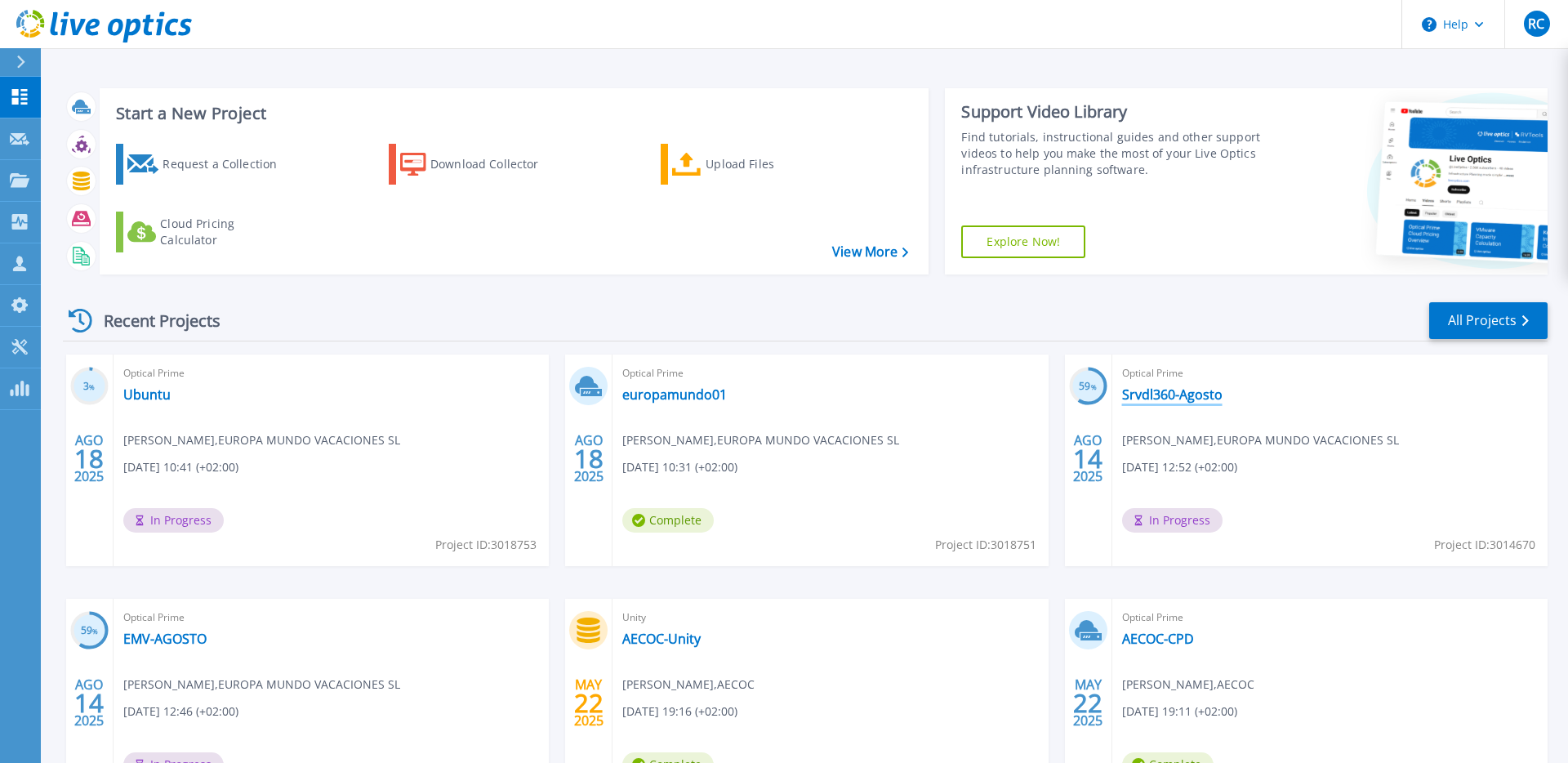
click at [1150, 398] on link "Srvdl360-Agosto" at bounding box center [1172, 395] width 101 height 16
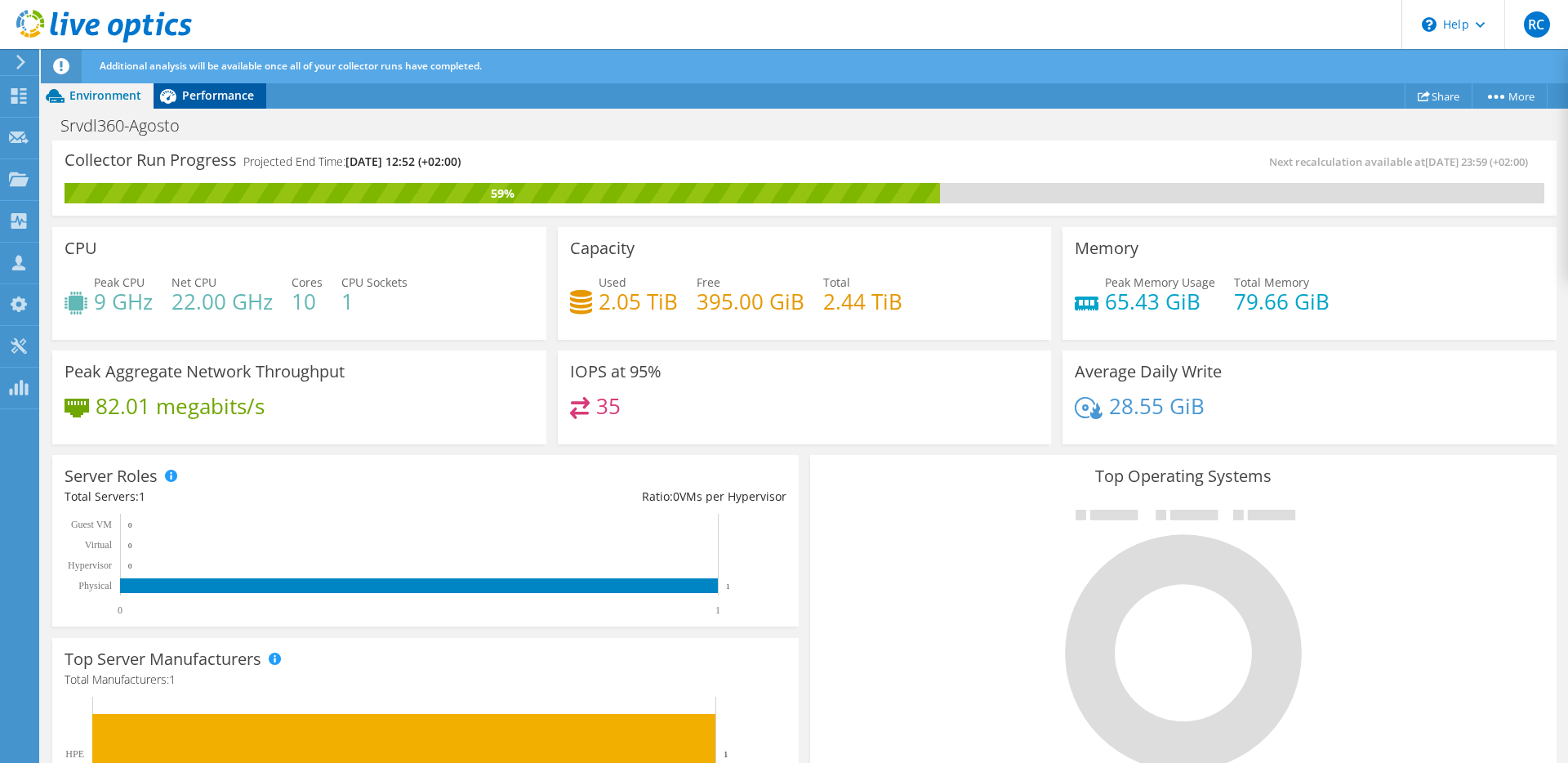
click at [184, 98] on span "Performance" at bounding box center [218, 94] width 72 height 15
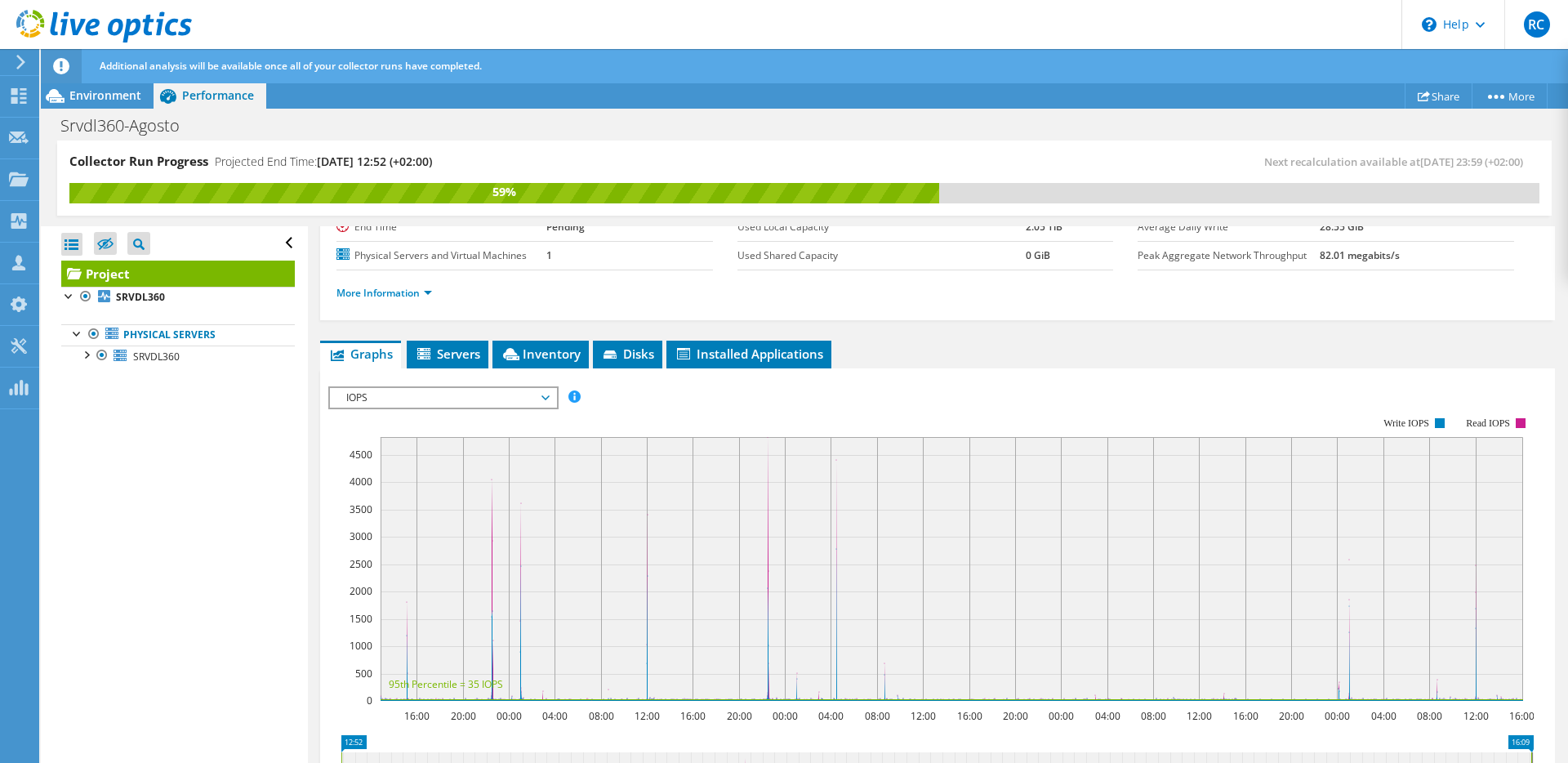
scroll to position [243, 0]
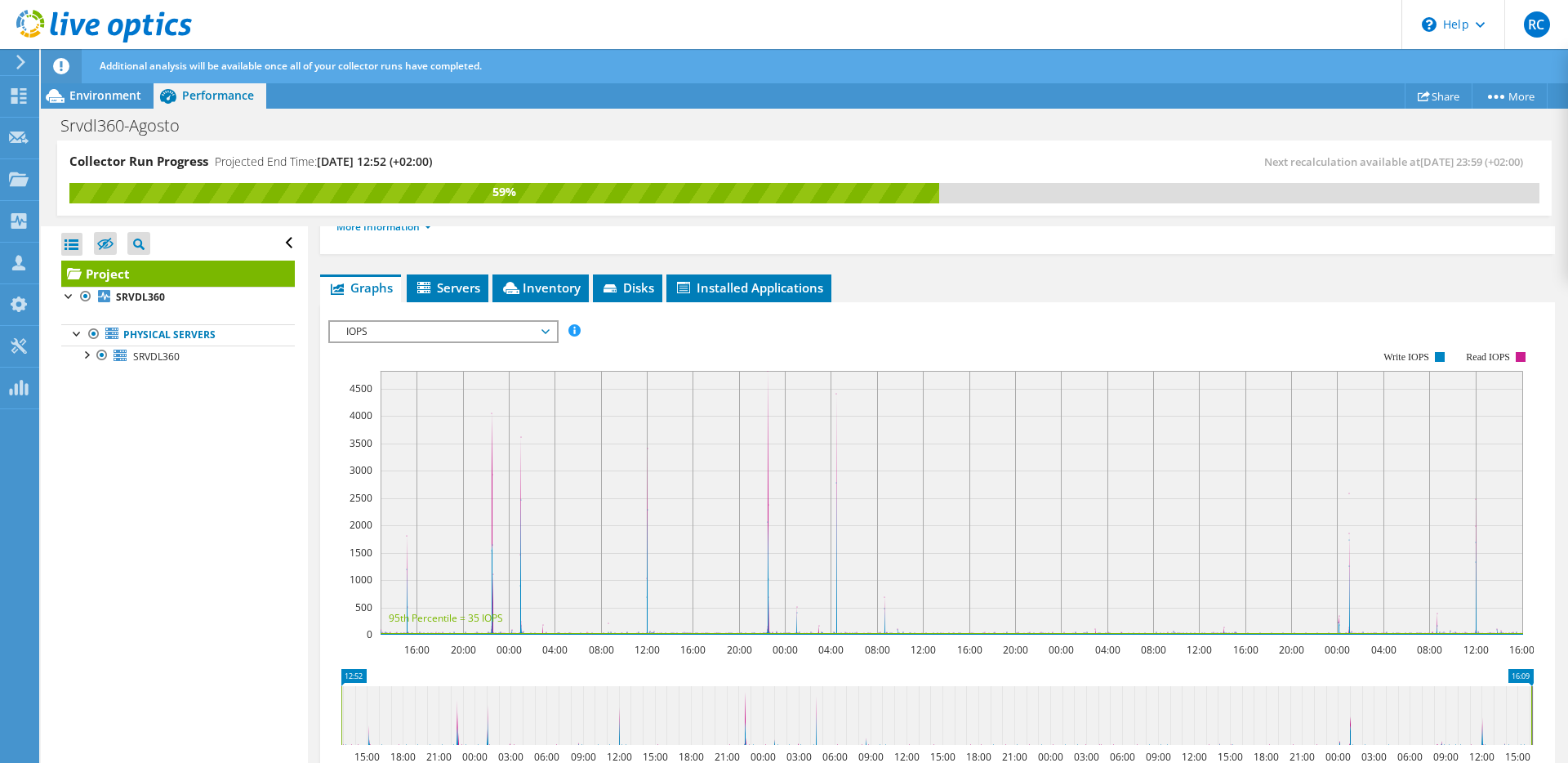
click at [390, 333] on span "IOPS" at bounding box center [442, 332] width 210 height 20
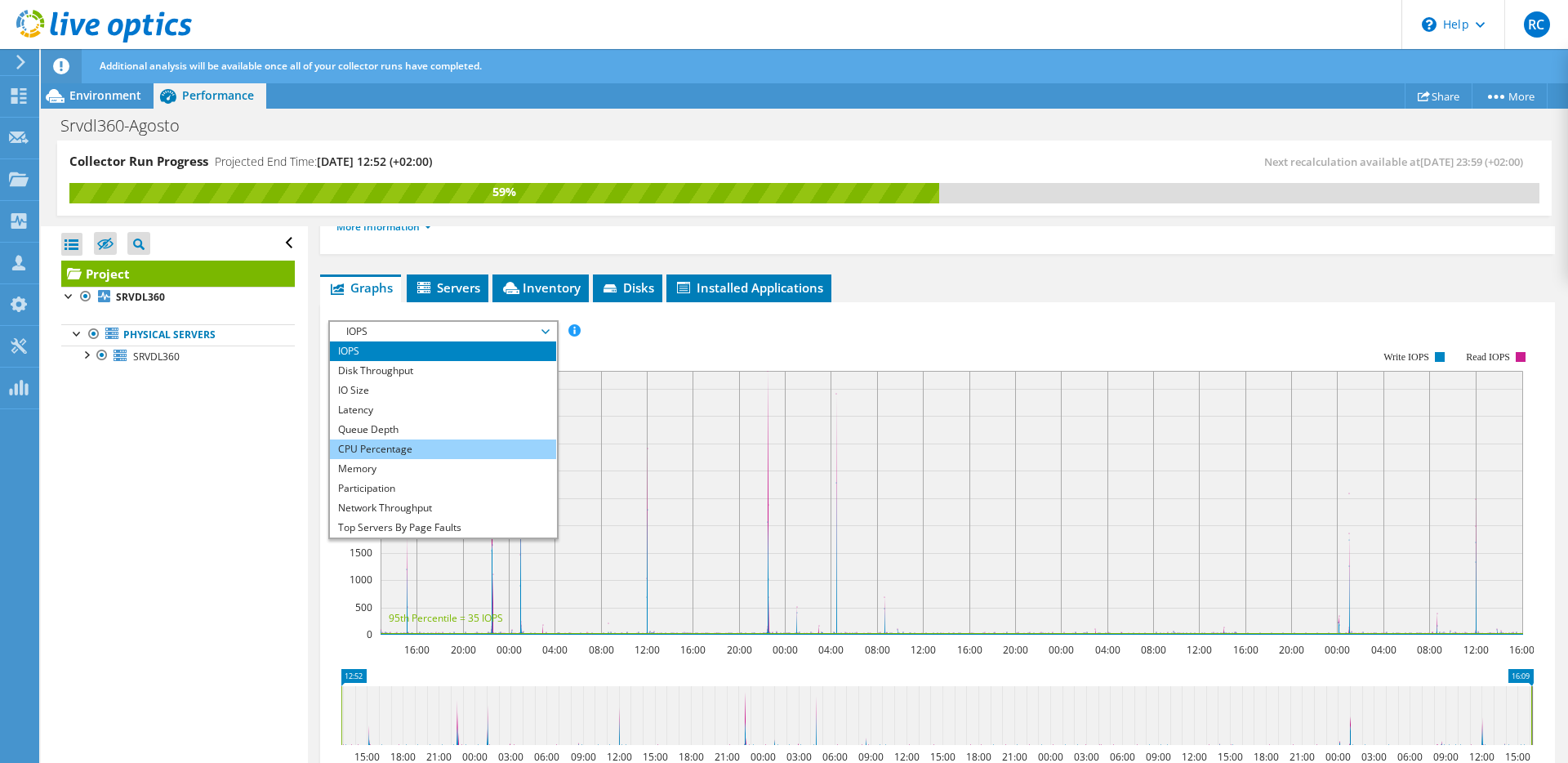
click at [387, 450] on li "CPU Percentage" at bounding box center [442, 450] width 226 height 20
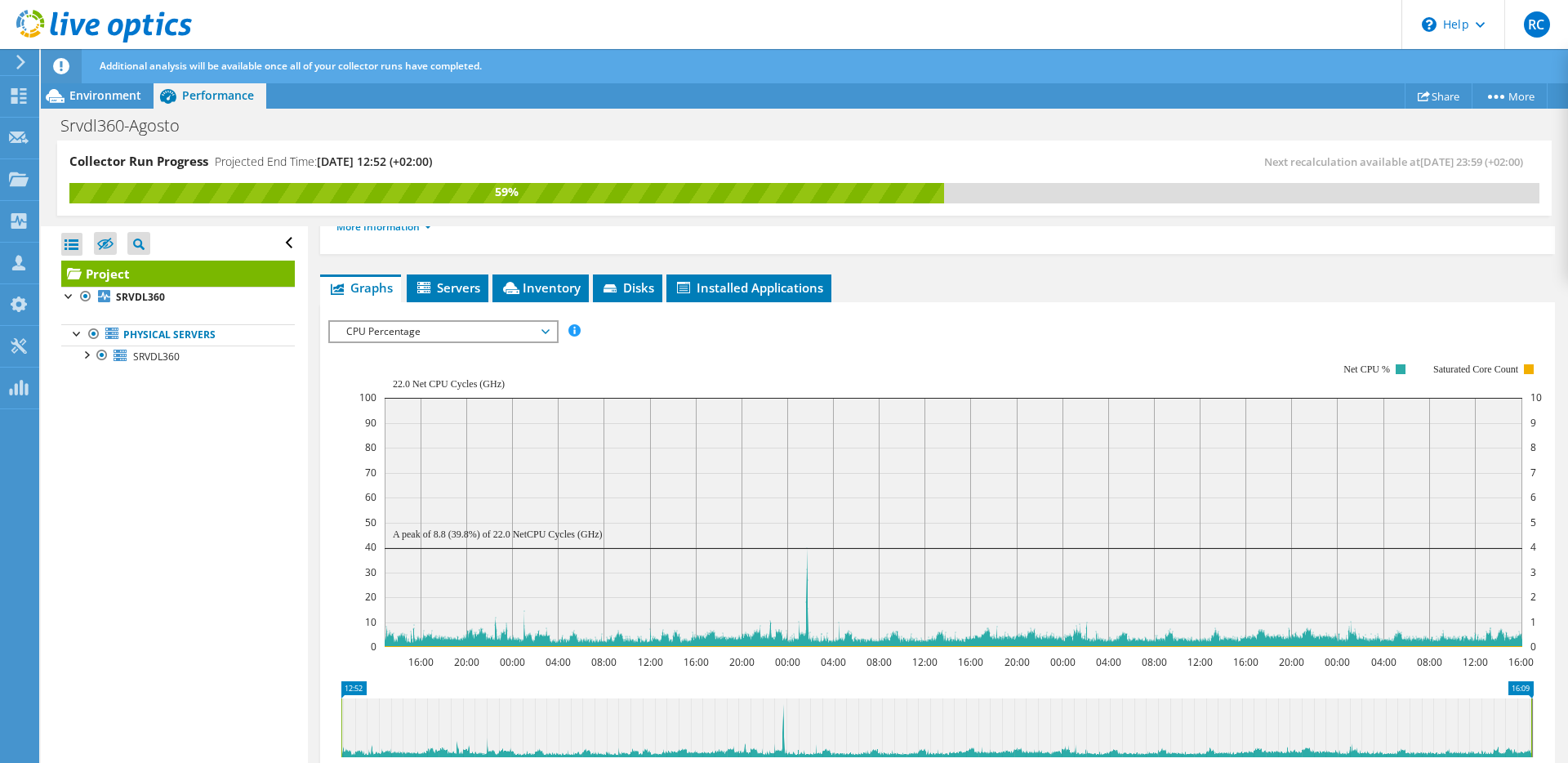
click at [435, 317] on div "IOPS Disk Throughput IO Size Latency Queue Depth CPU Percentage Memory Page Fau…" at bounding box center [938, 601] width 1218 height 579
click at [428, 333] on span "CPU Percentage" at bounding box center [442, 332] width 210 height 20
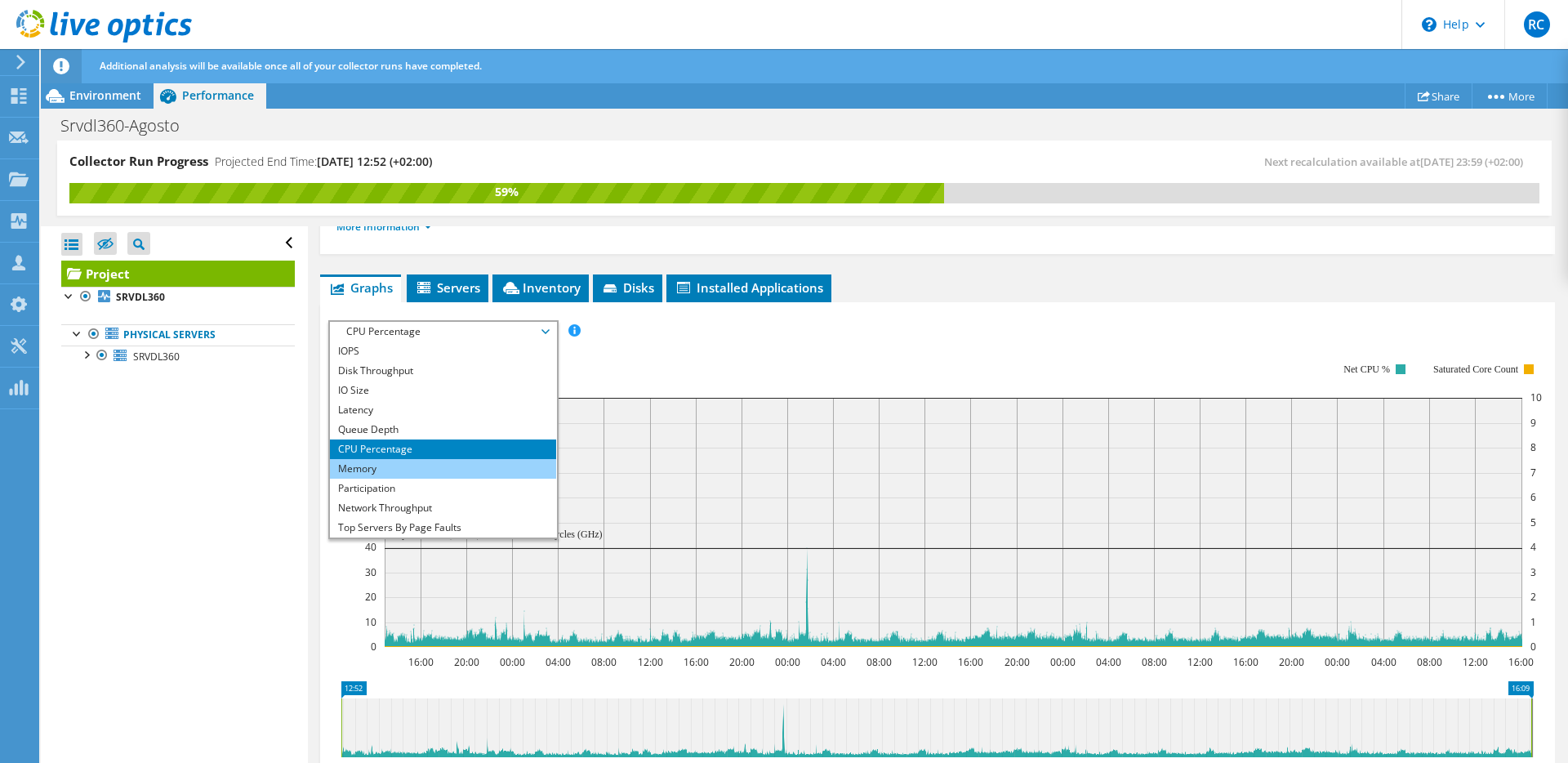
click at [419, 463] on li "Memory" at bounding box center [442, 470] width 226 height 20
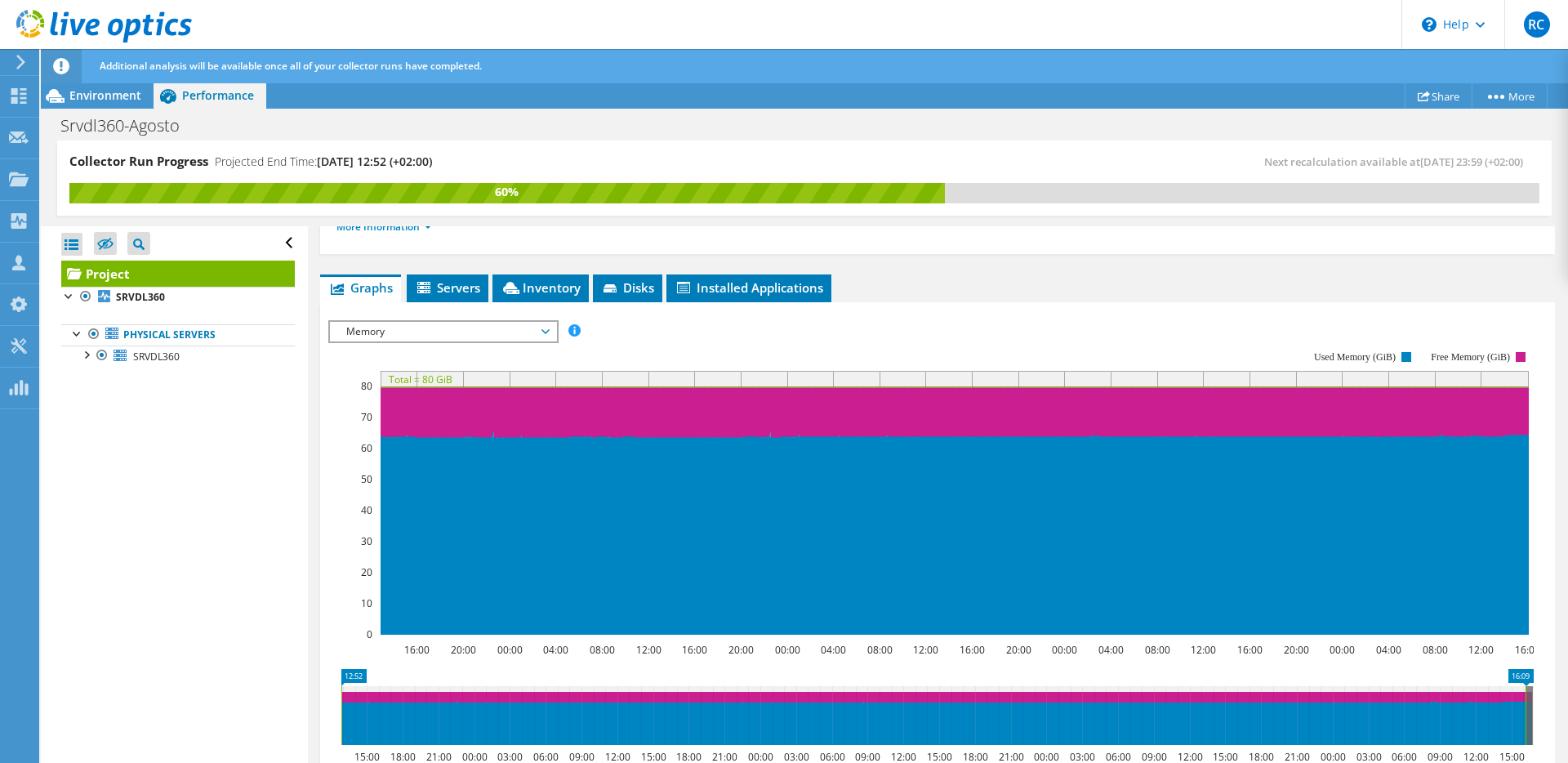
click at [635, 326] on div "IOPS Disk Throughput IO Size Latency Queue Depth CPU Percentage Memory Page Fau…" at bounding box center [938, 332] width 1218 height 22
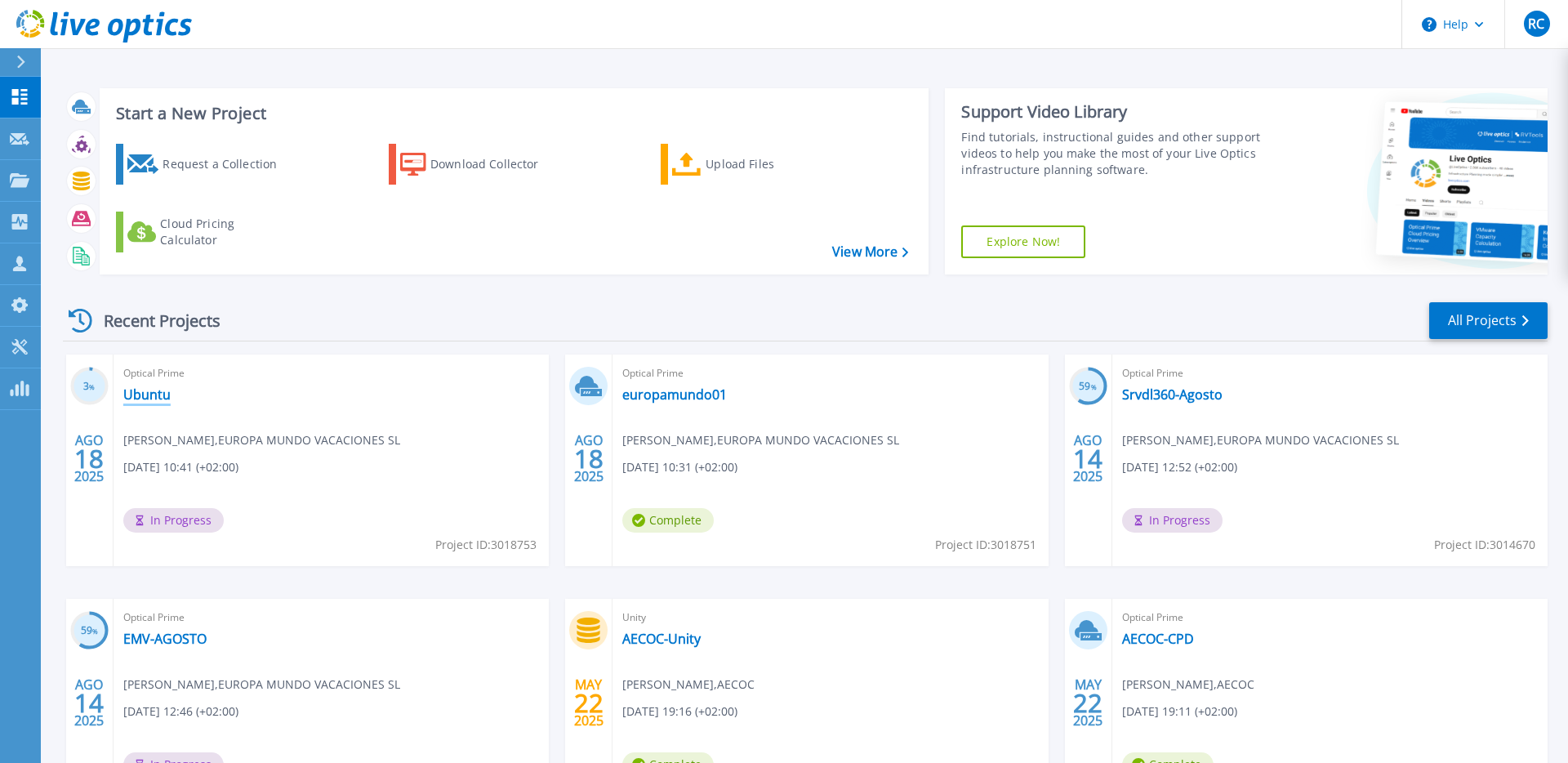
click at [139, 394] on link "Ubuntu" at bounding box center [147, 395] width 47 height 16
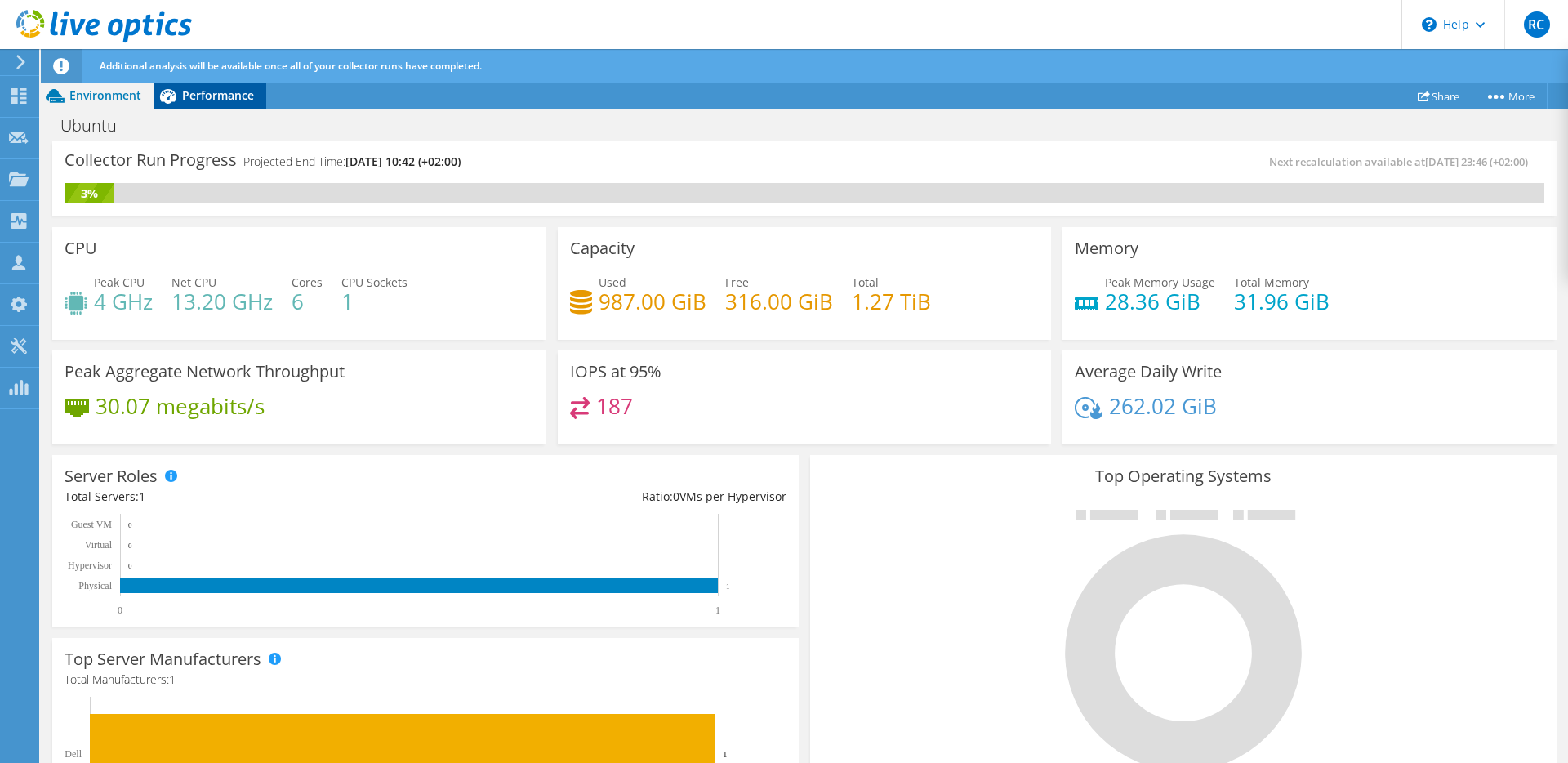
click at [204, 103] on span "Performance" at bounding box center [218, 94] width 72 height 15
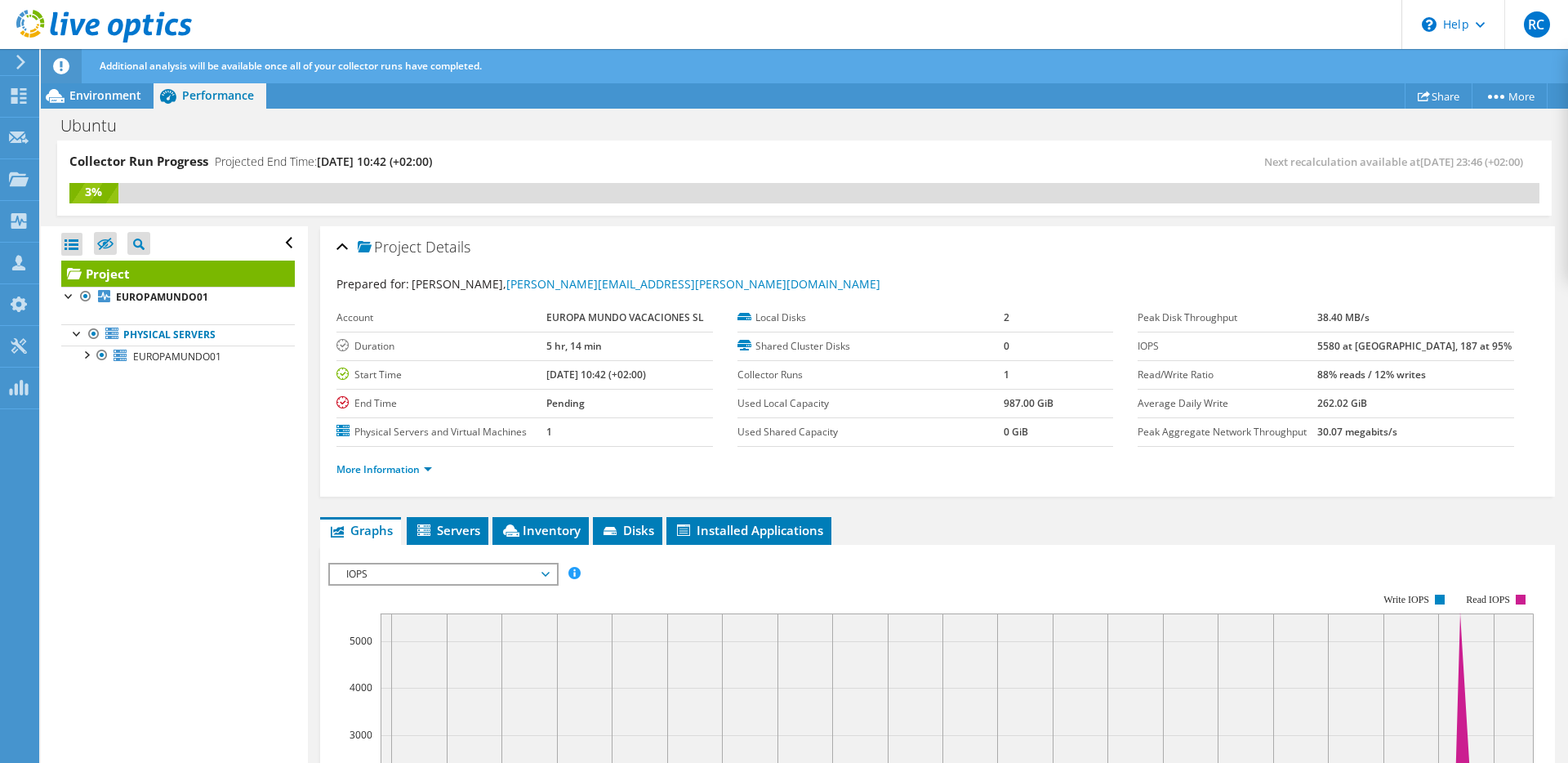
click at [382, 573] on span "IOPS" at bounding box center [442, 575] width 210 height 20
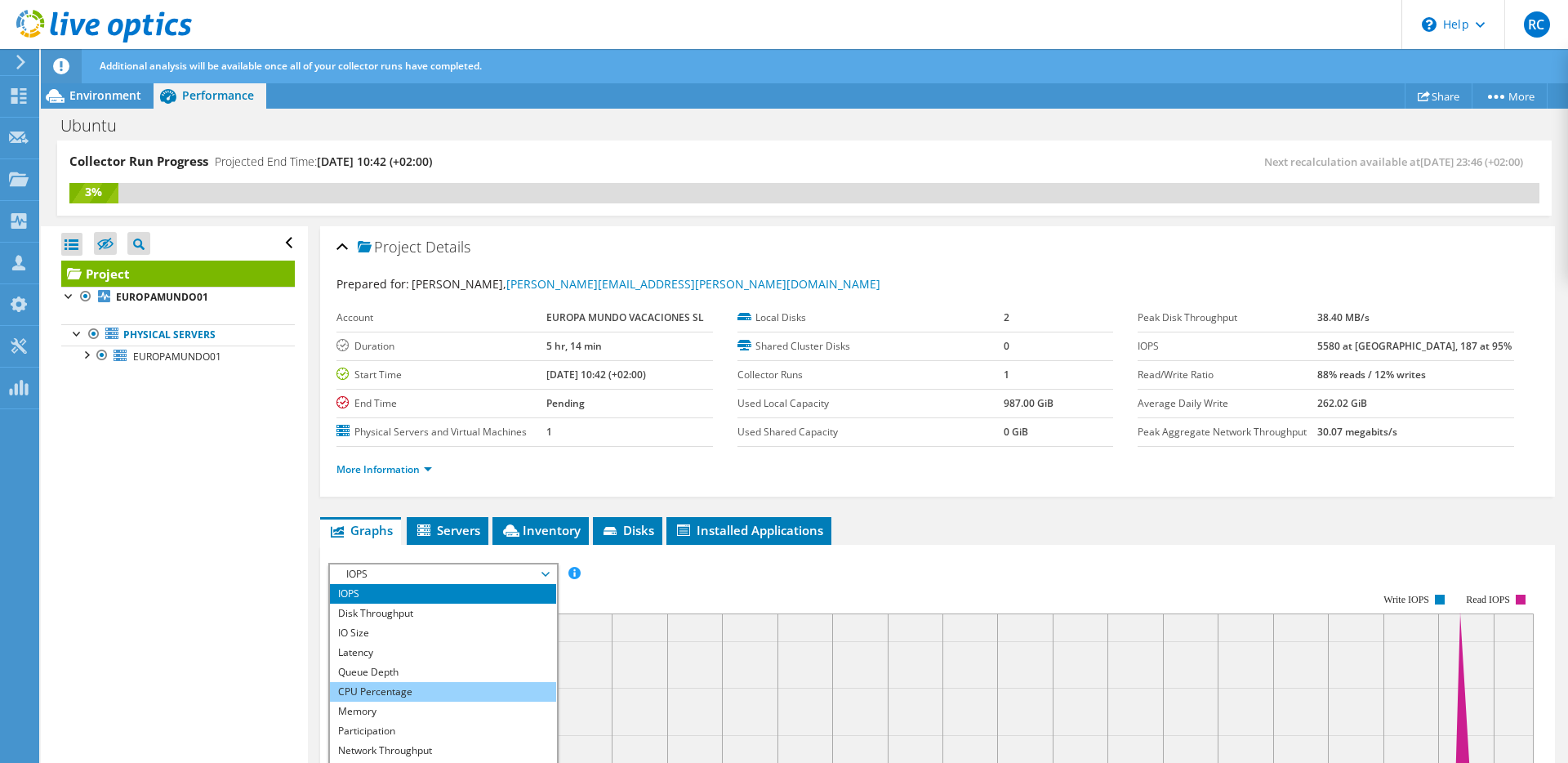
click at [374, 697] on li "CPU Percentage" at bounding box center [442, 692] width 226 height 20
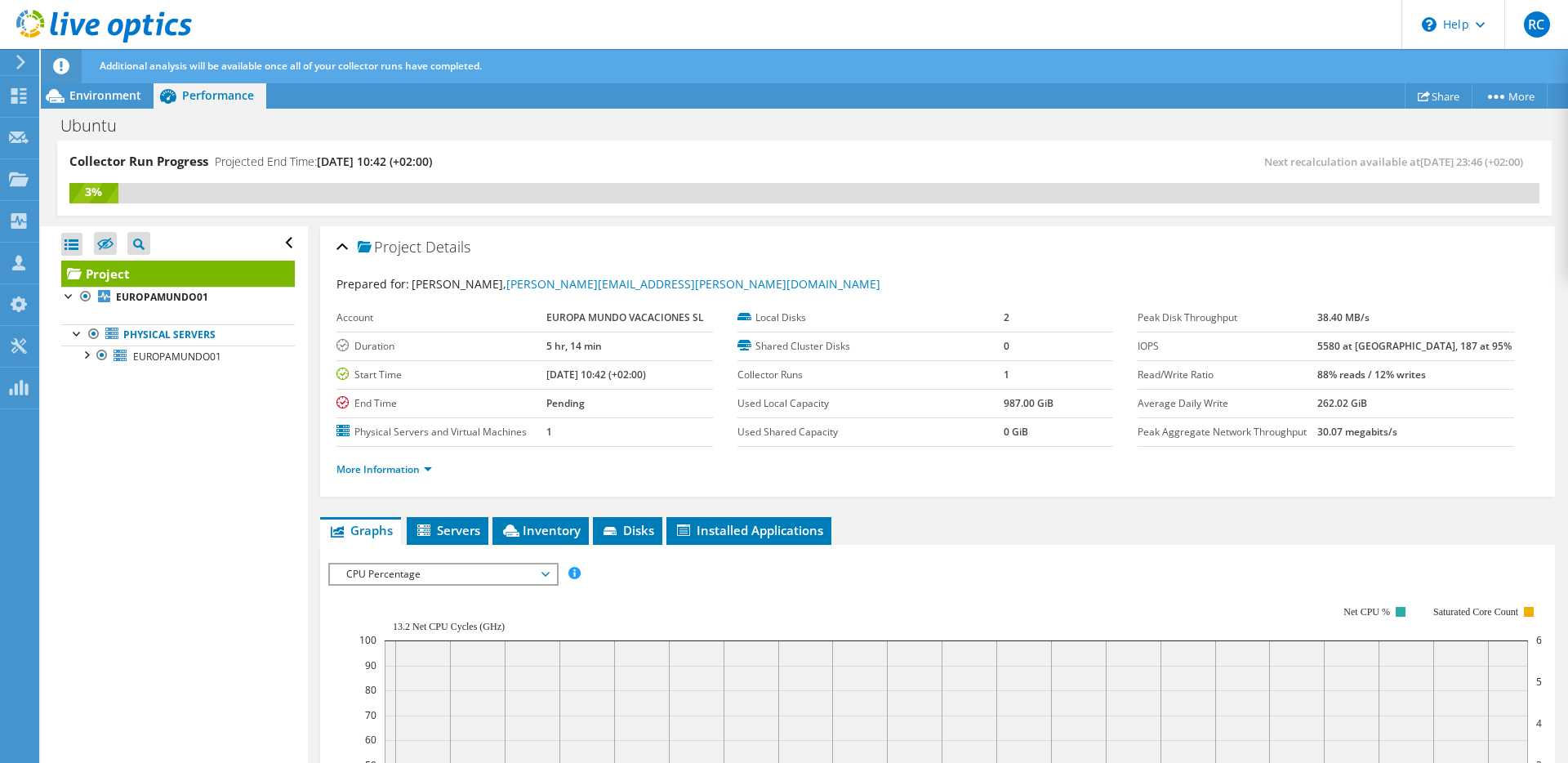
click at [417, 398] on label "End Time" at bounding box center [441, 403] width 210 height 16
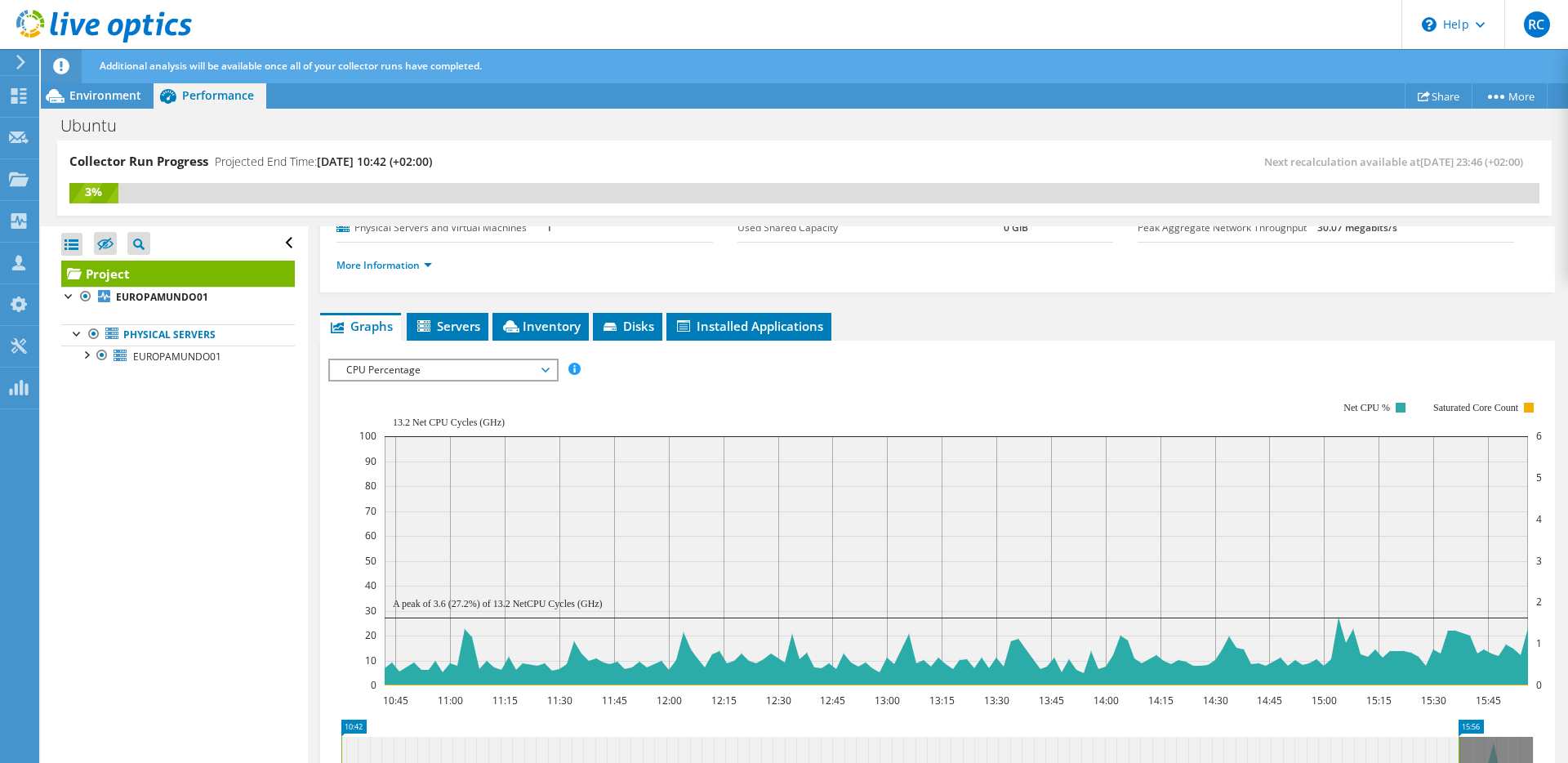
scroll to position [206, 0]
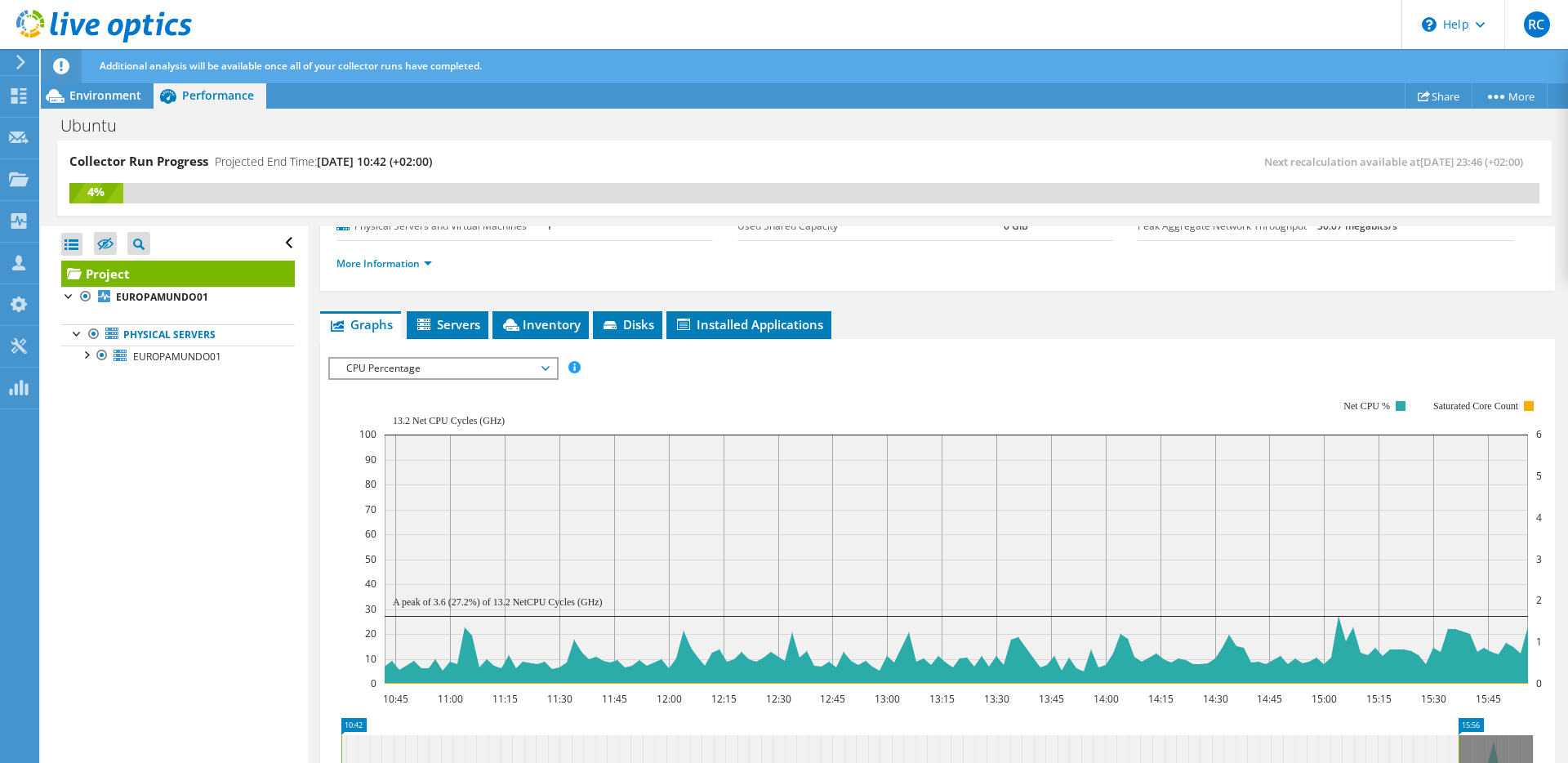
click at [423, 371] on span "CPU Percentage" at bounding box center [442, 369] width 210 height 20
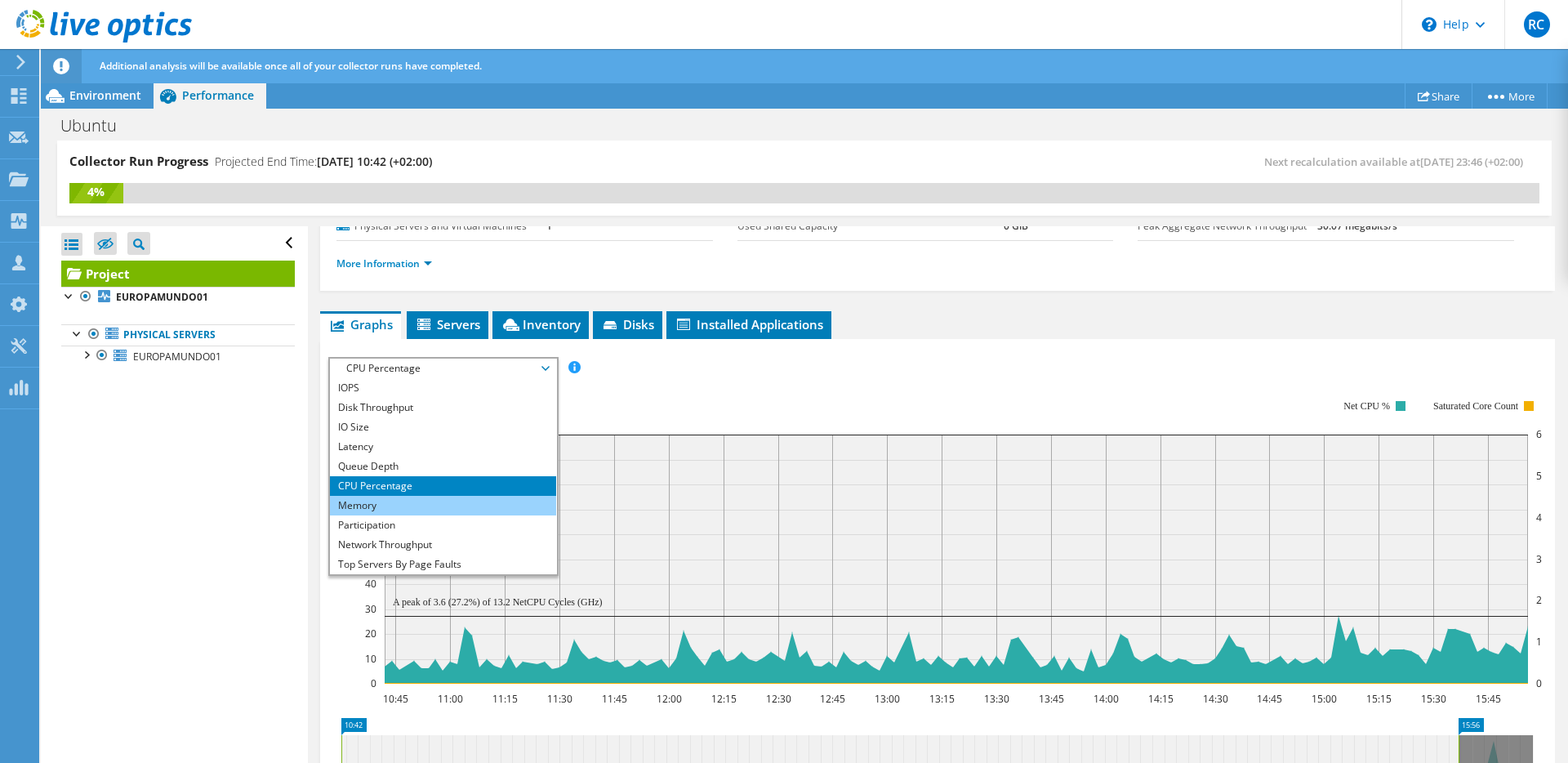
click at [411, 501] on li "Memory" at bounding box center [442, 506] width 226 height 20
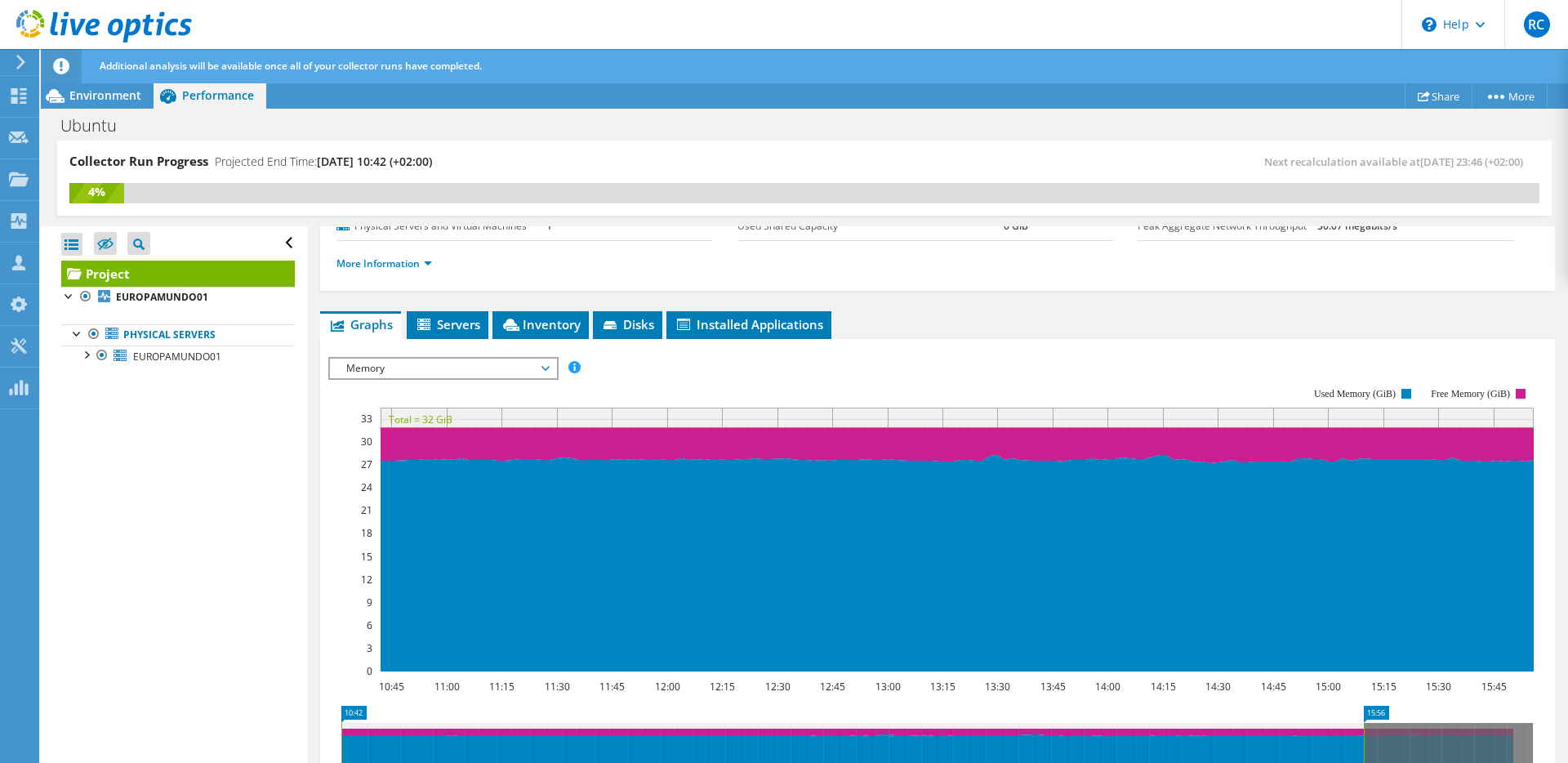
click at [612, 398] on rect at bounding box center [932, 530] width 1206 height 327
click at [22, 94] on use at bounding box center [19, 95] width 15 height 15
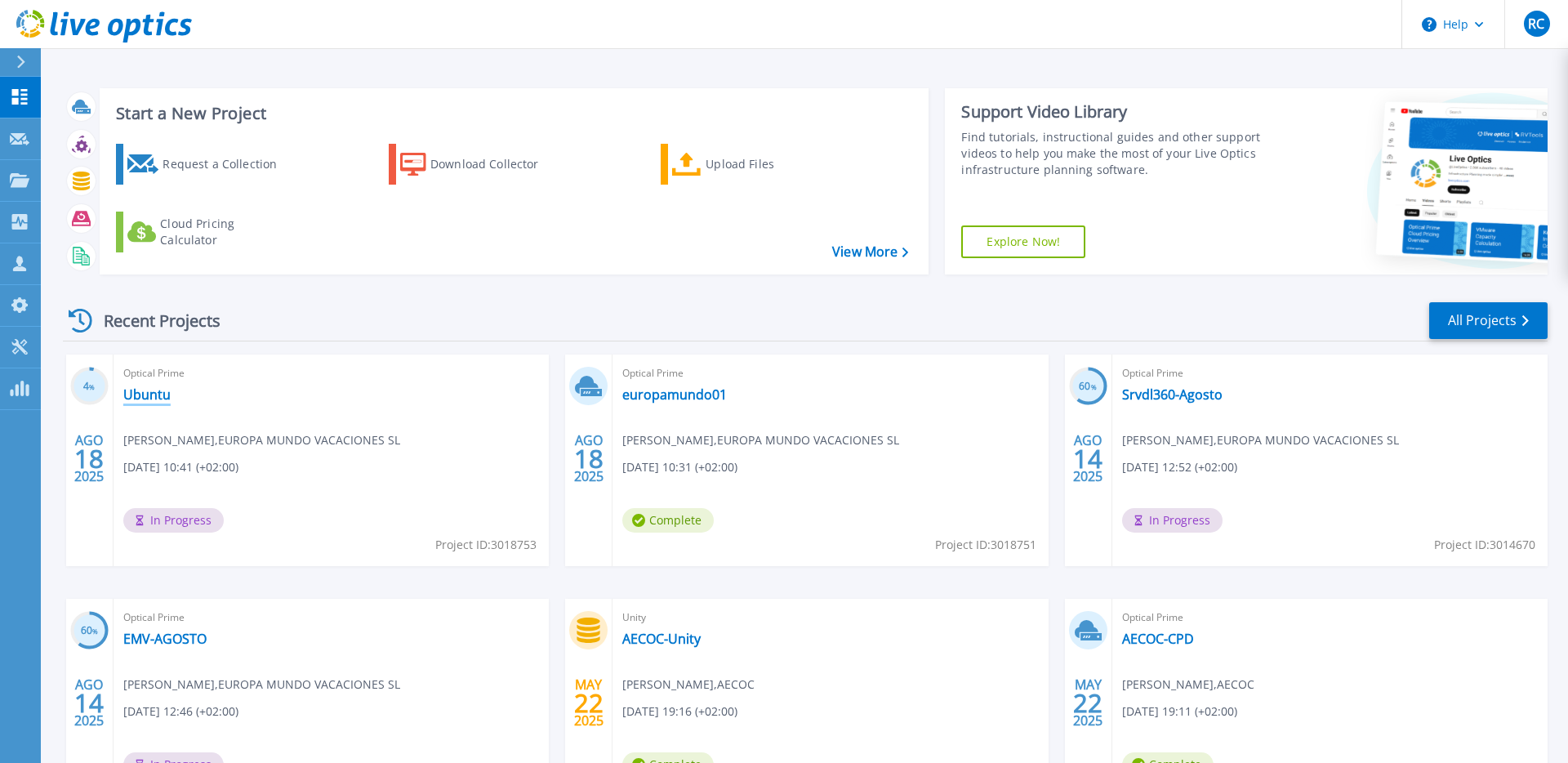
click at [134, 397] on link "Ubuntu" at bounding box center [147, 395] width 47 height 16
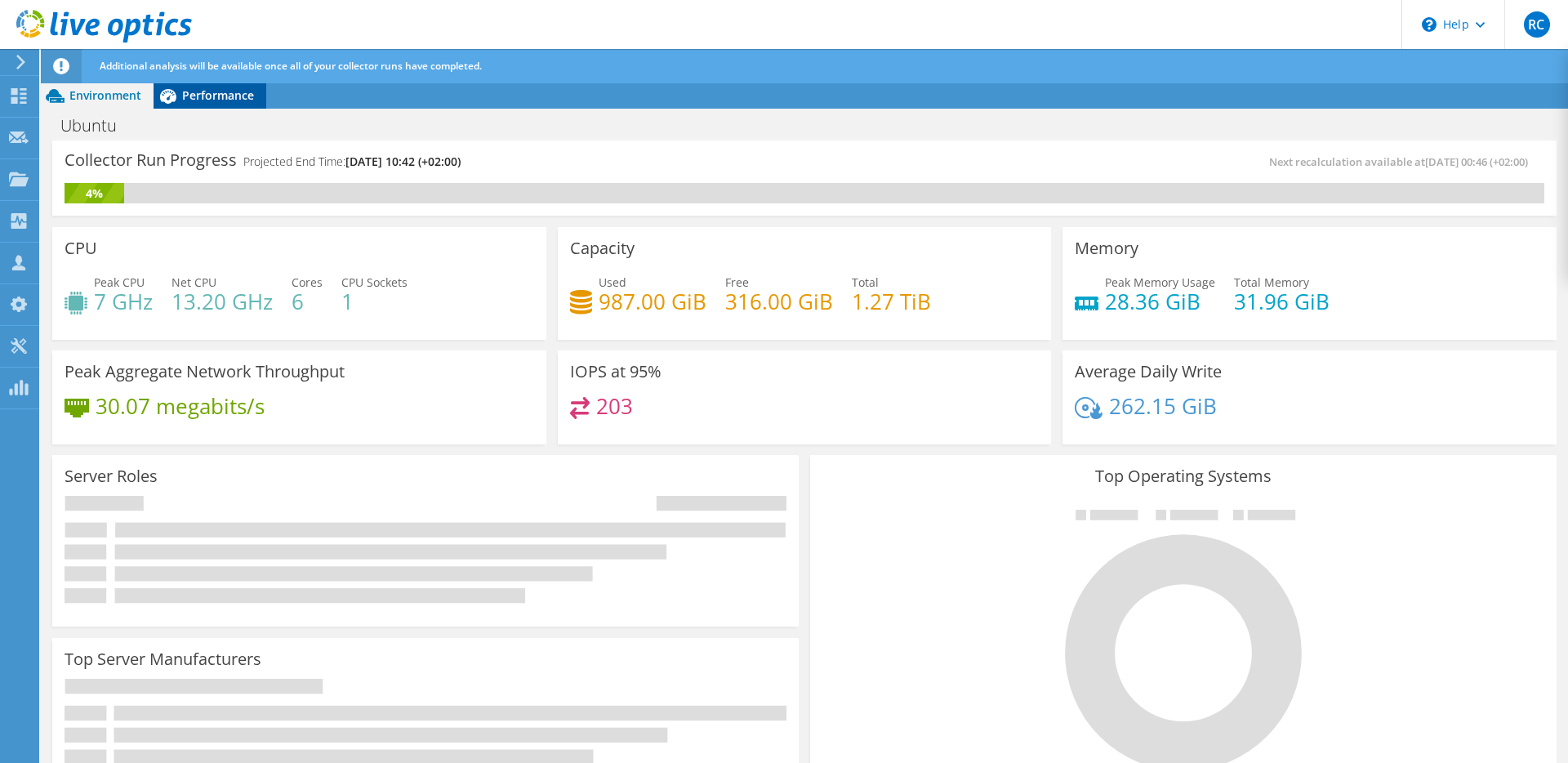
click at [204, 91] on span "Performance" at bounding box center [218, 94] width 72 height 15
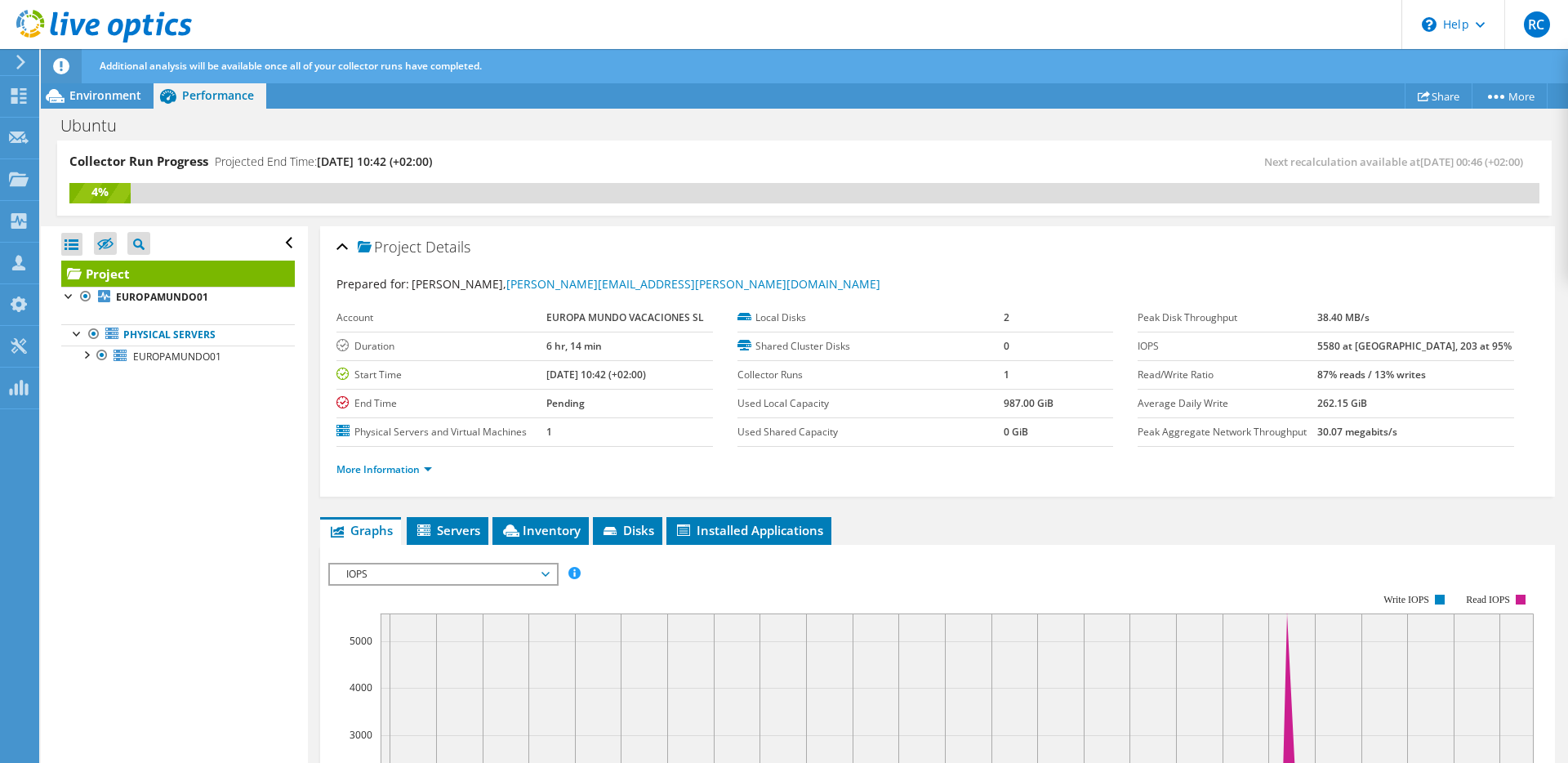
click at [617, 188] on div "4%" at bounding box center [804, 193] width 1470 height 20
click at [508, 236] on div "Project Details" at bounding box center [938, 248] width 1202 height 35
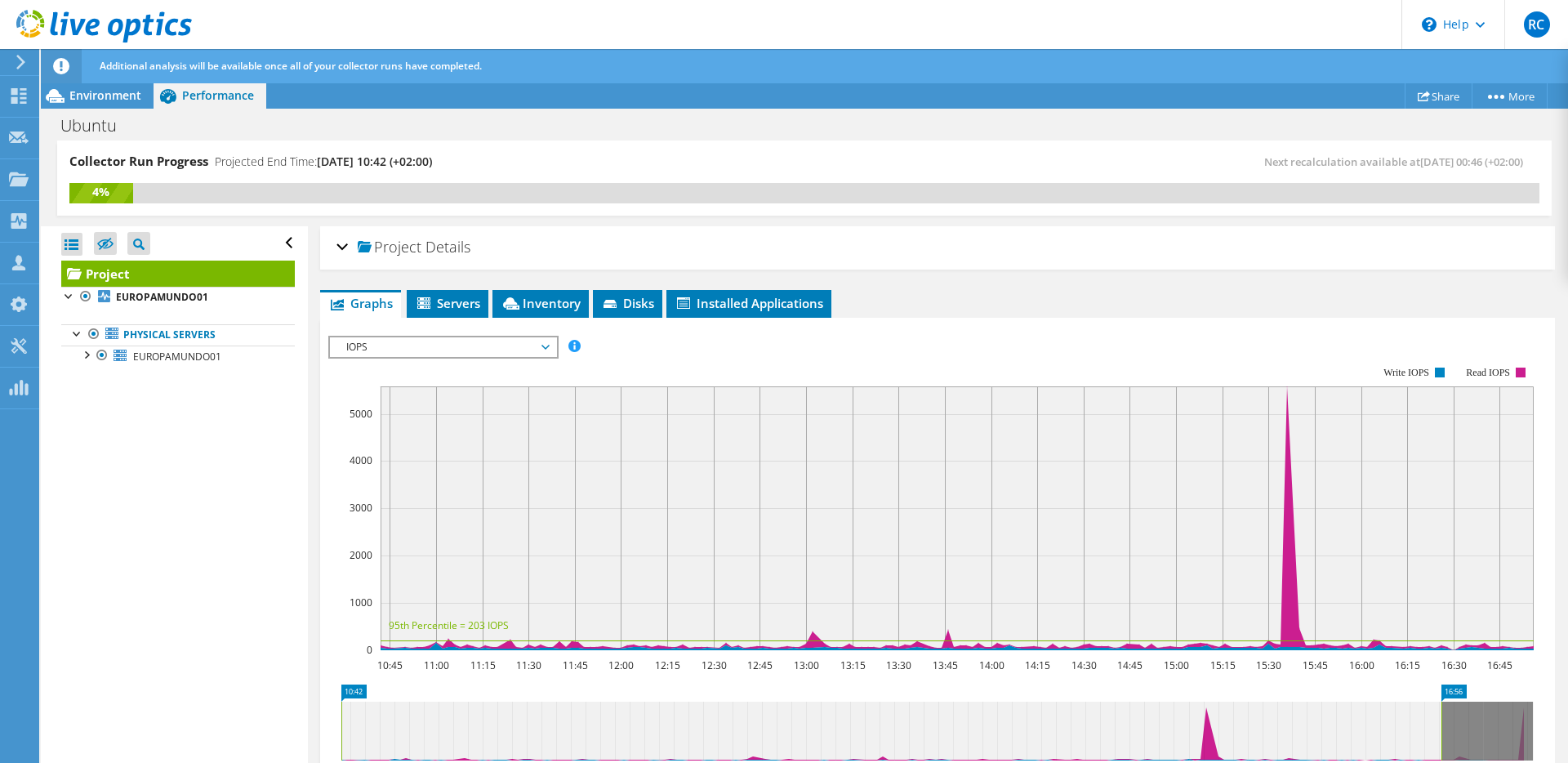
click at [544, 237] on div "Project Details" at bounding box center [938, 248] width 1202 height 35
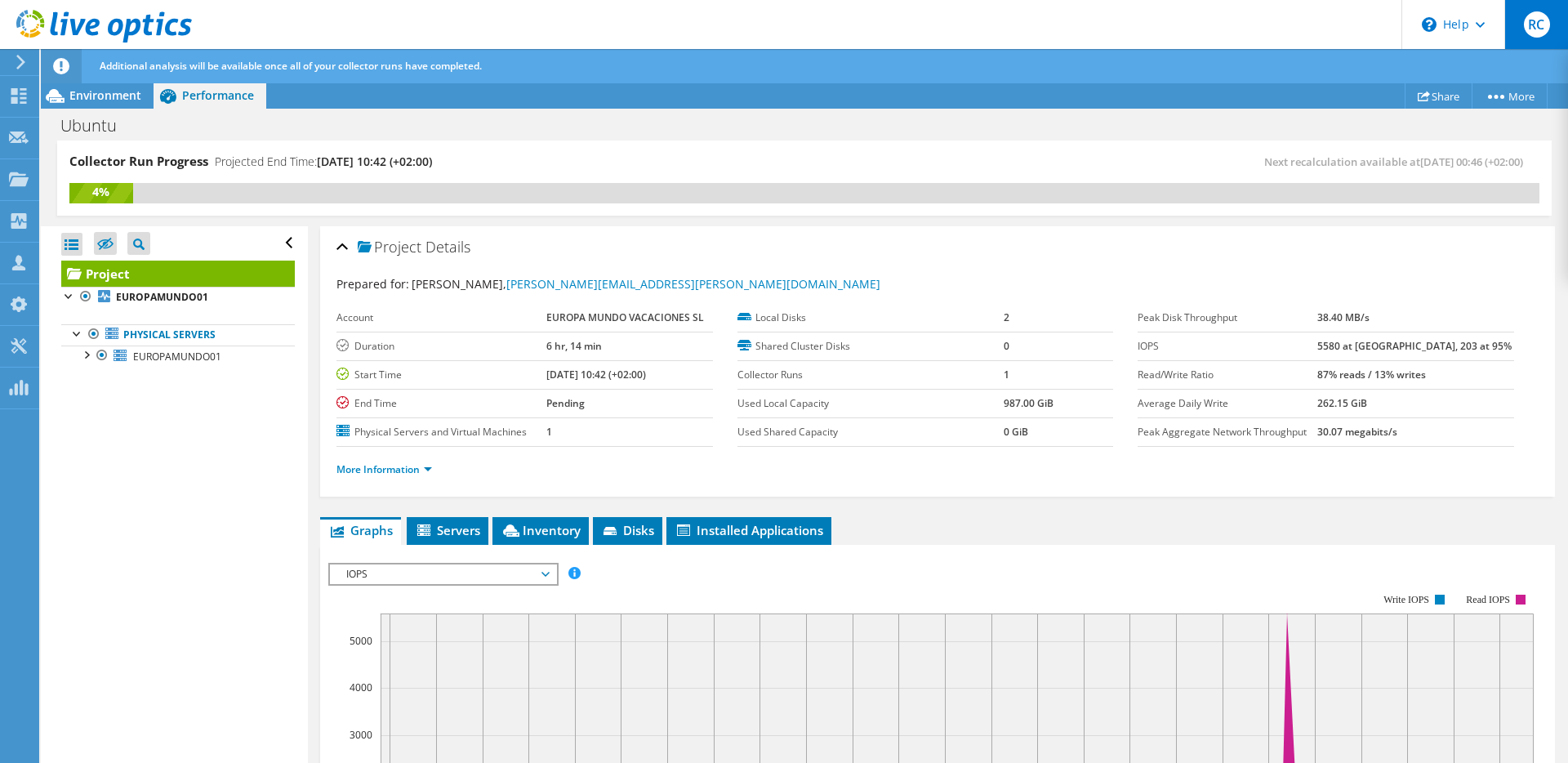
click at [1540, 24] on span "RC" at bounding box center [1537, 25] width 26 height 26
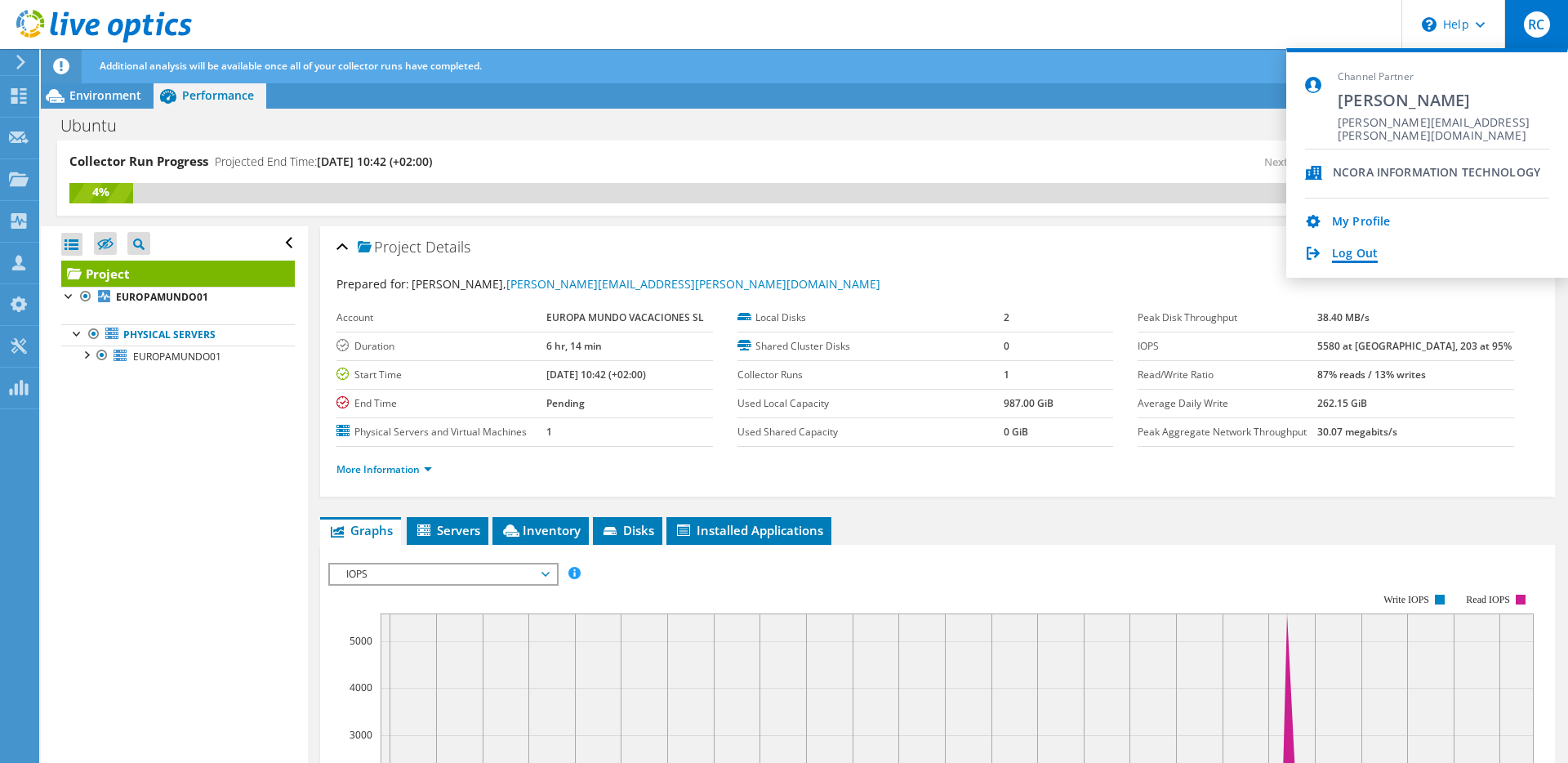
click at [1347, 255] on link "Log Out" at bounding box center [1355, 254] width 45 height 15
